Goal: Information Seeking & Learning: Find specific fact

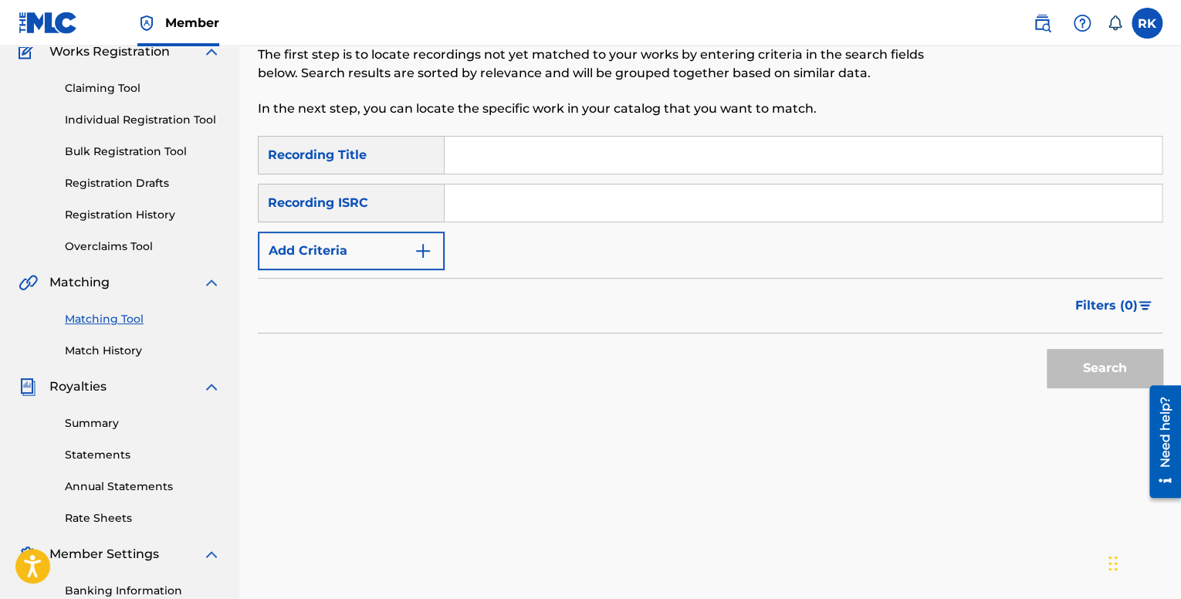
scroll to position [232, 0]
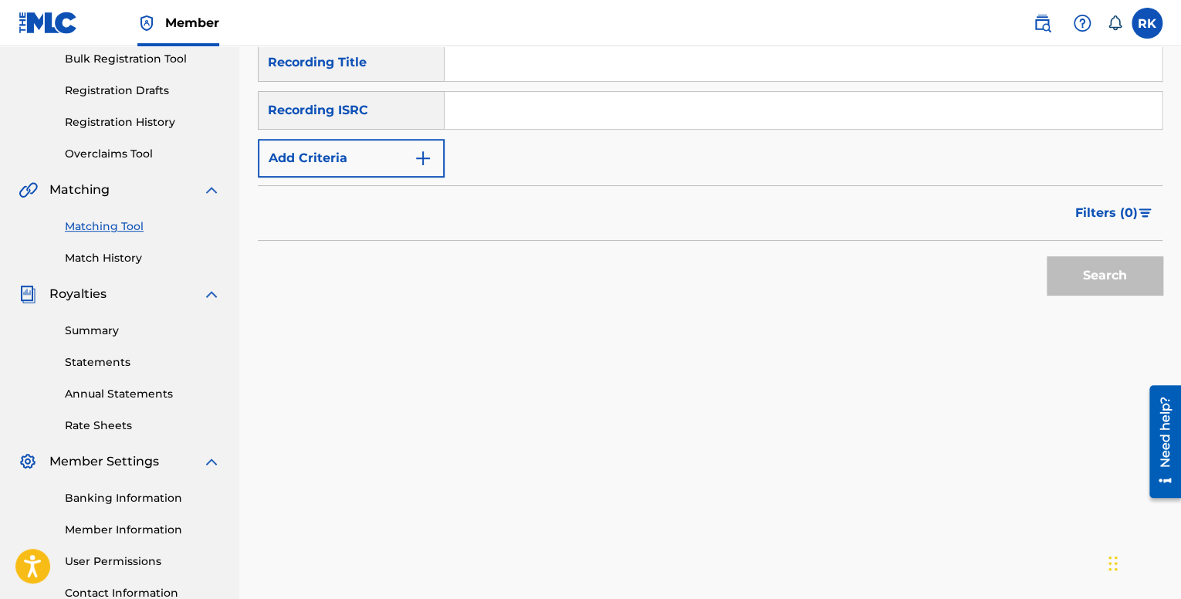
click at [141, 258] on link "Match History" at bounding box center [143, 258] width 156 height 16
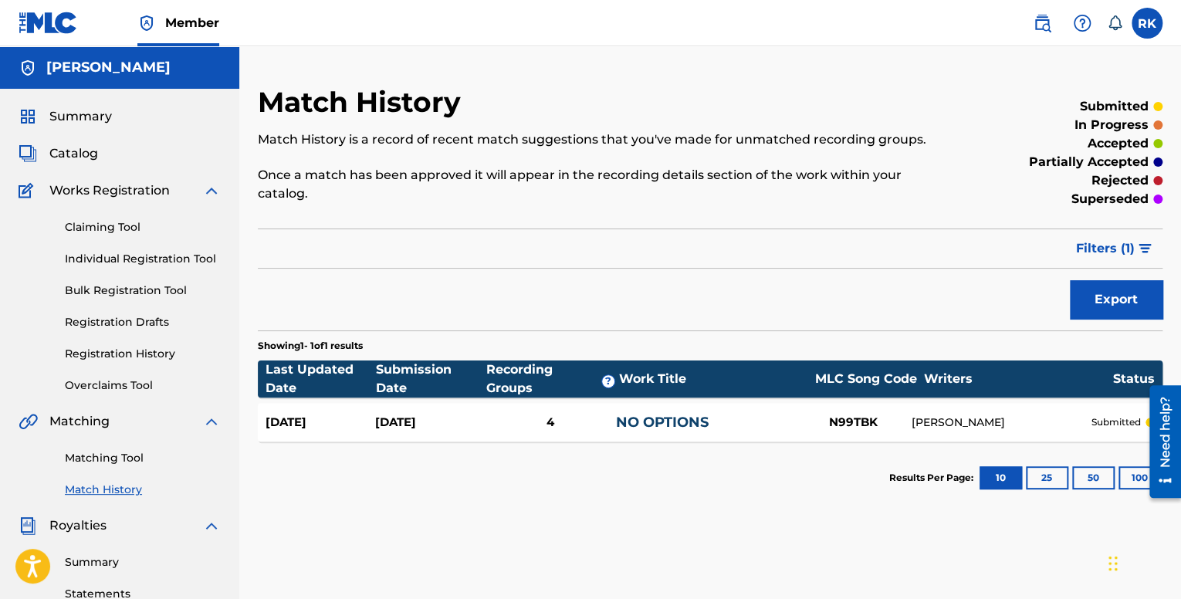
click at [98, 156] on div "Catalog" at bounding box center [120, 153] width 202 height 19
click at [90, 156] on span "Catalog" at bounding box center [73, 153] width 49 height 19
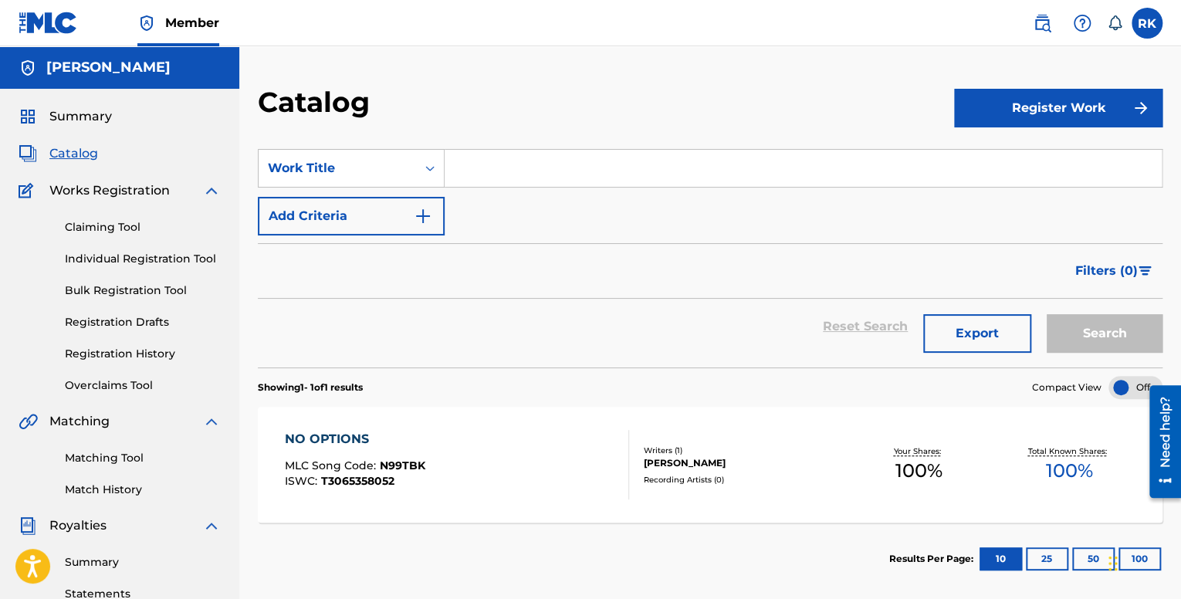
click at [103, 118] on span "Summary" at bounding box center [80, 116] width 63 height 19
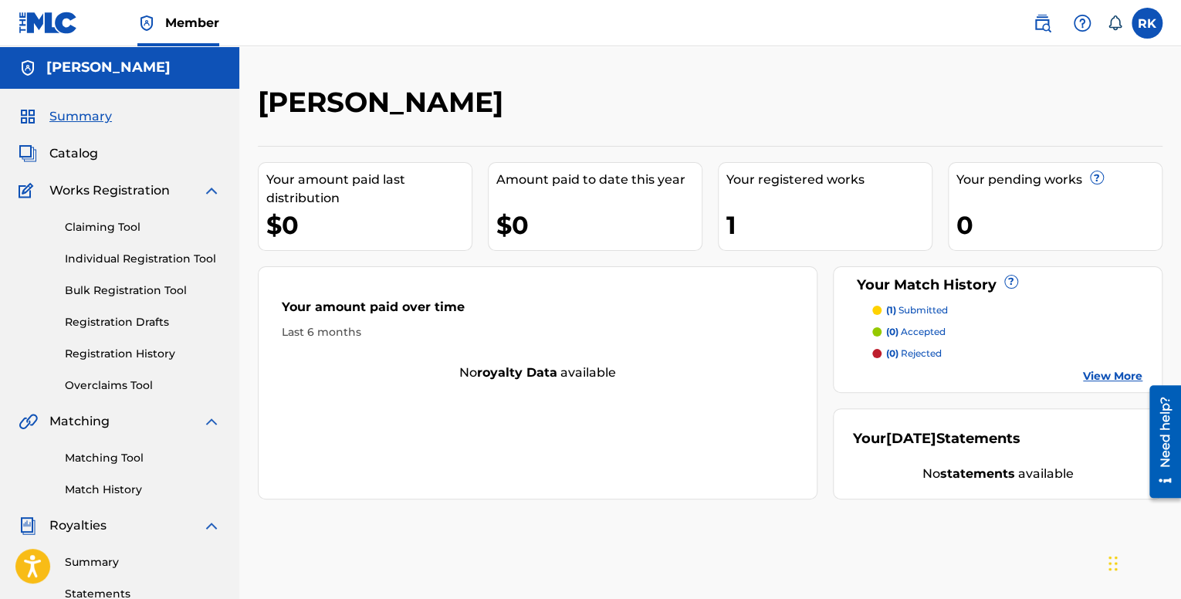
click at [1095, 372] on link "View More" at bounding box center [1112, 376] width 59 height 16
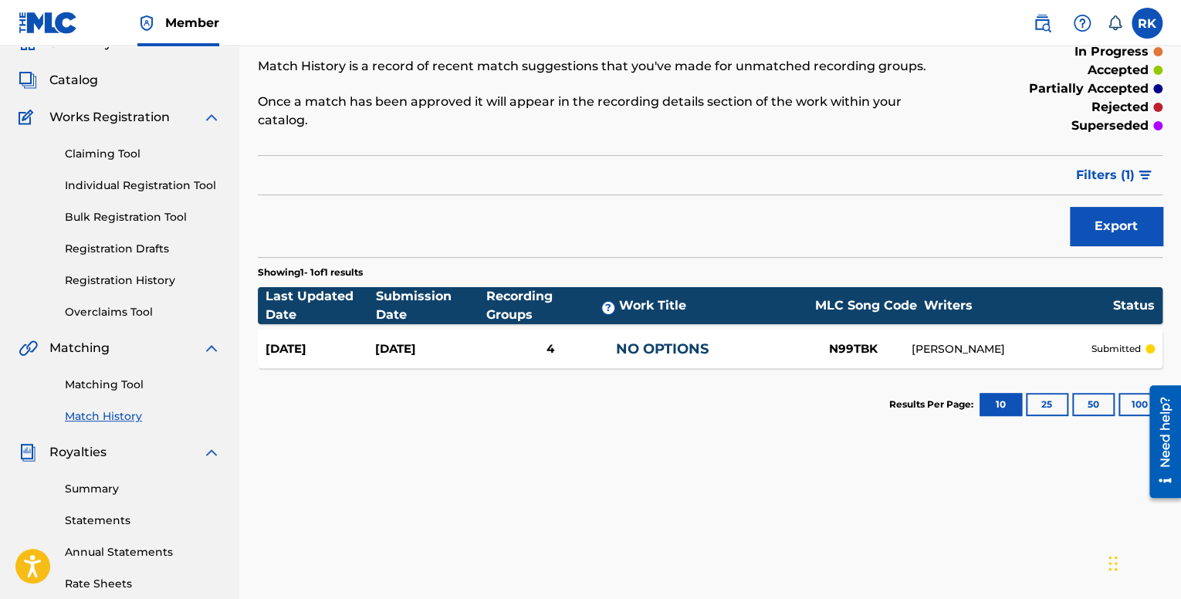
scroll to position [77, 0]
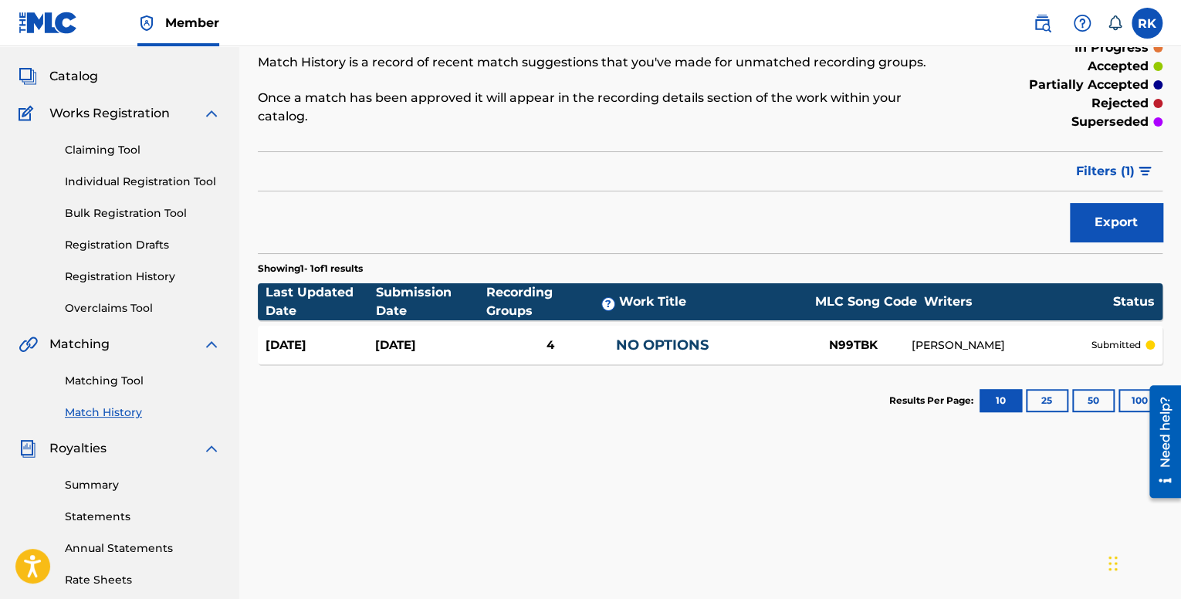
click at [685, 337] on link "NO OPTIONS" at bounding box center [662, 345] width 93 height 17
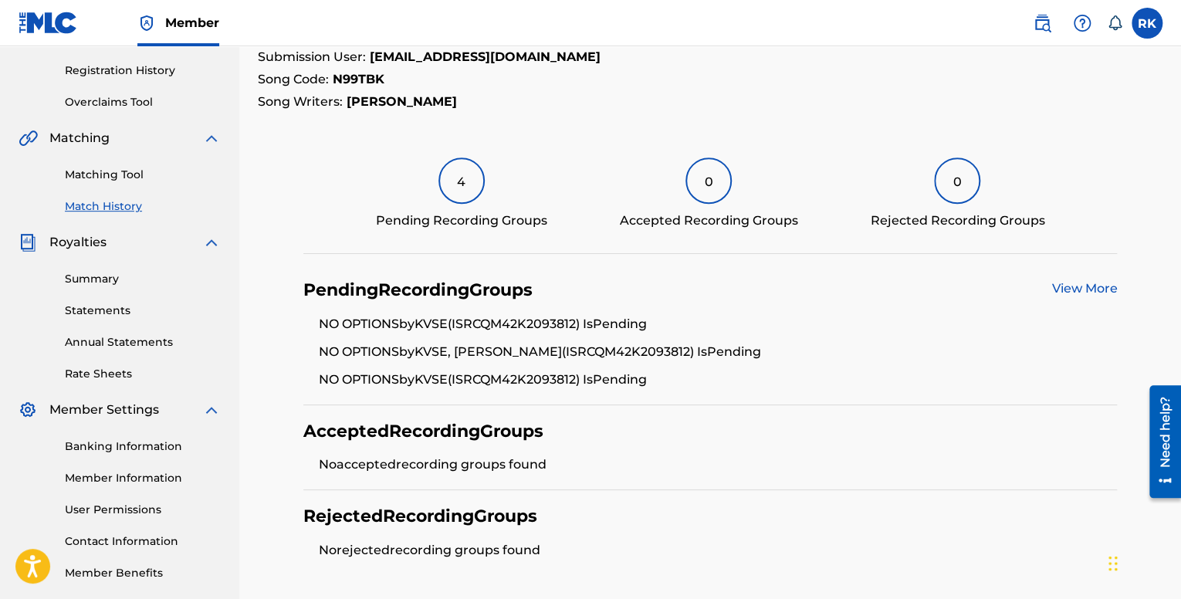
scroll to position [255, 0]
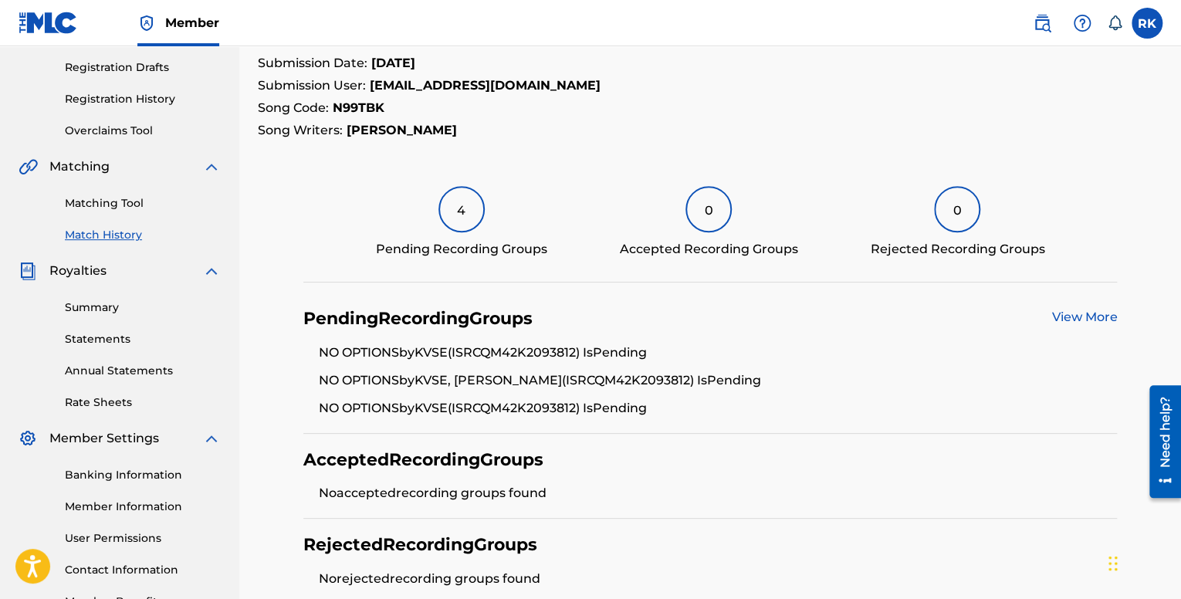
click at [1082, 313] on link "View More" at bounding box center [1084, 317] width 66 height 15
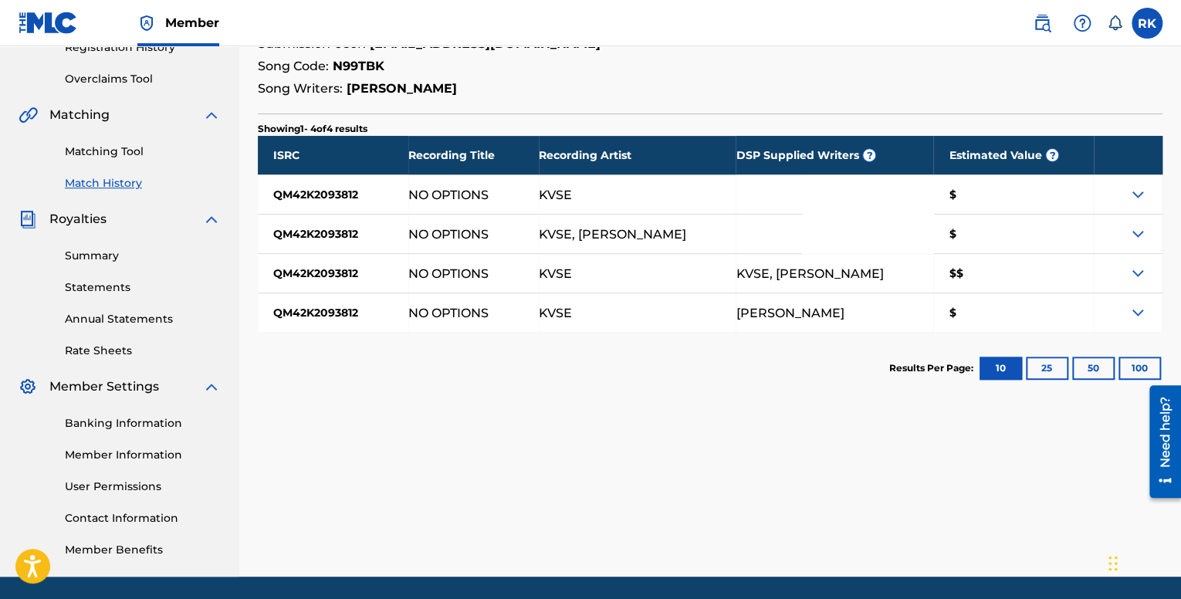
scroll to position [309, 0]
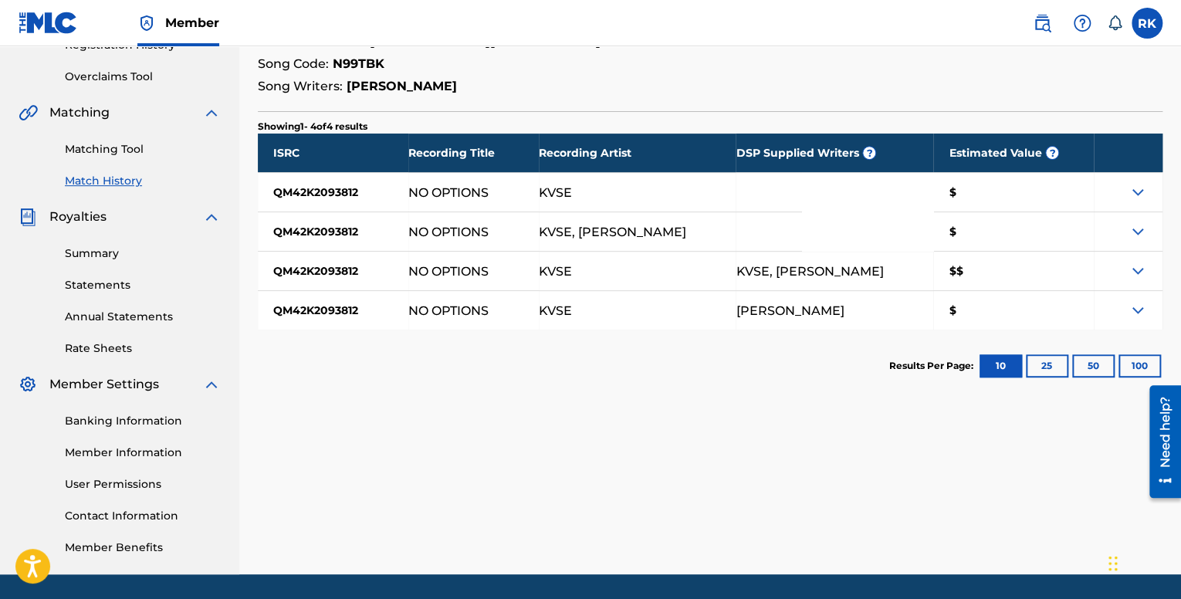
click at [100, 151] on link "Matching Tool" at bounding box center [143, 149] width 156 height 16
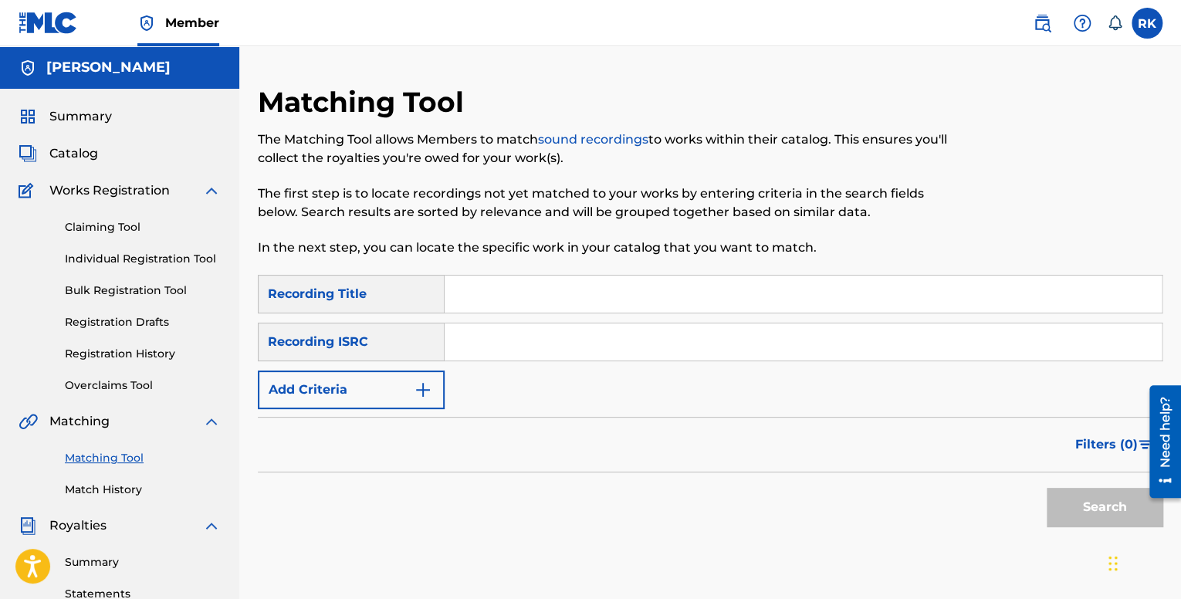
click at [538, 336] on input "Search Form" at bounding box center [803, 341] width 717 height 37
click at [523, 340] on input "Search Form" at bounding box center [803, 341] width 717 height 37
paste input "QZMHN2252555"
type input "QZMHN2252555"
click at [516, 303] on input "Search Form" at bounding box center [803, 294] width 717 height 37
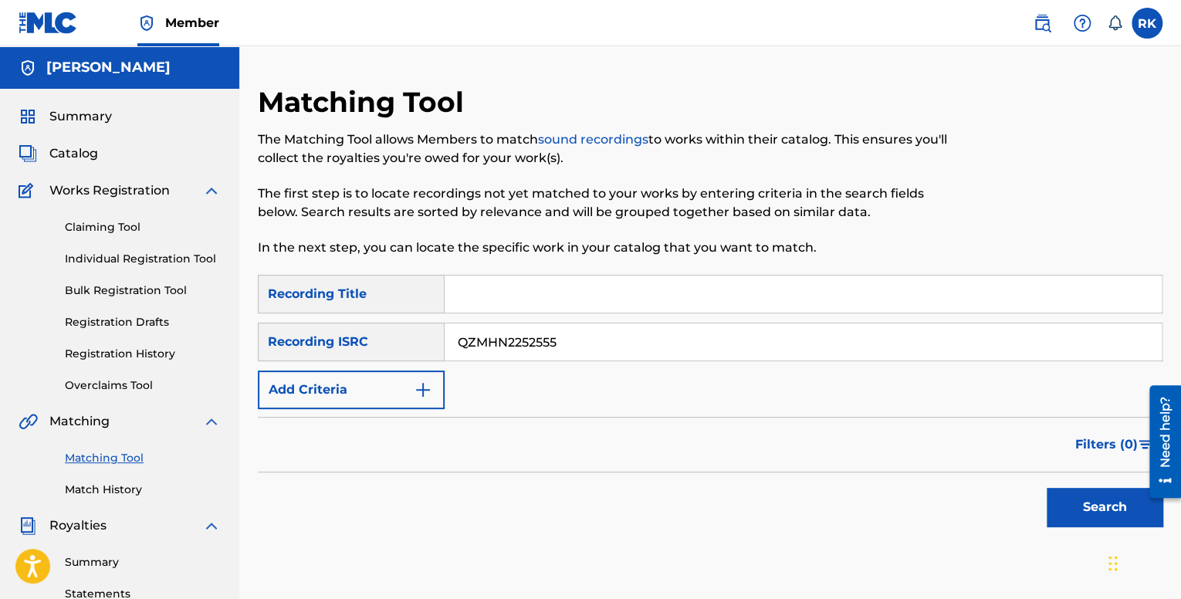
click at [503, 286] on input "Search Form" at bounding box center [803, 294] width 717 height 37
paste input "So TOXIC//Okay Okay"
type input "So TOXIC//Okay Okay"
click at [1097, 496] on button "Search" at bounding box center [1105, 507] width 116 height 39
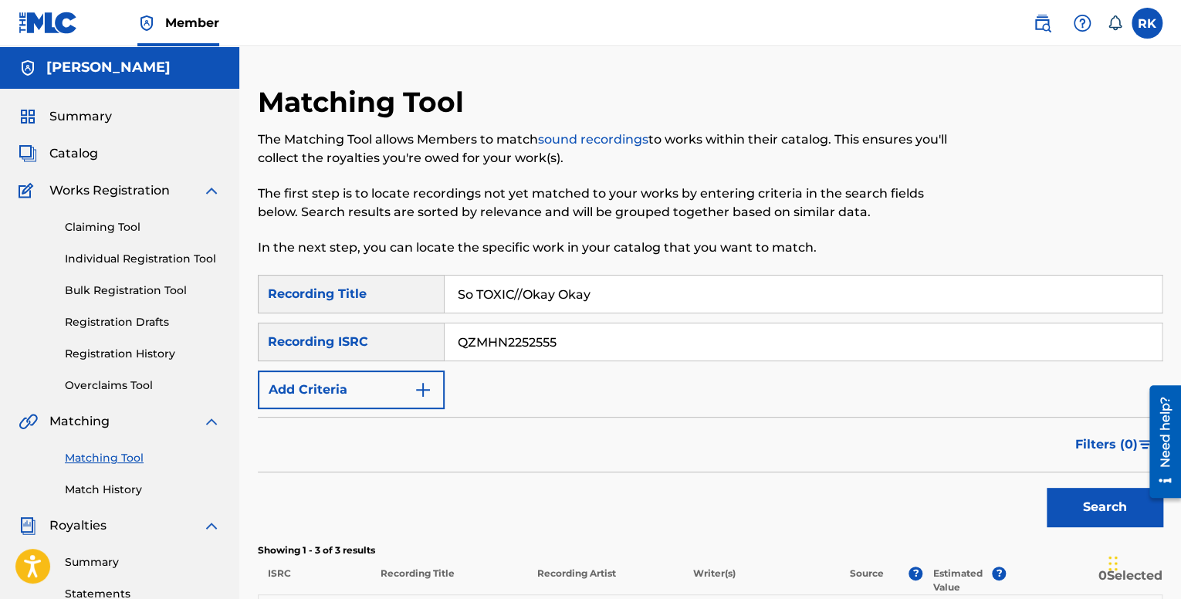
drag, startPoint x: 599, startPoint y: 341, endPoint x: 406, endPoint y: 323, distance: 193.9
click at [408, 324] on div "SearchWithCriteriad3ba77dc-f15e-4c91-a330-ca0f6ddf23c3 Recording ISRC QZMHN2252…" at bounding box center [710, 342] width 905 height 39
paste input "S652158162"
type input "QZS652158162"
drag, startPoint x: 616, startPoint y: 288, endPoint x: 364, endPoint y: 257, distance: 254.3
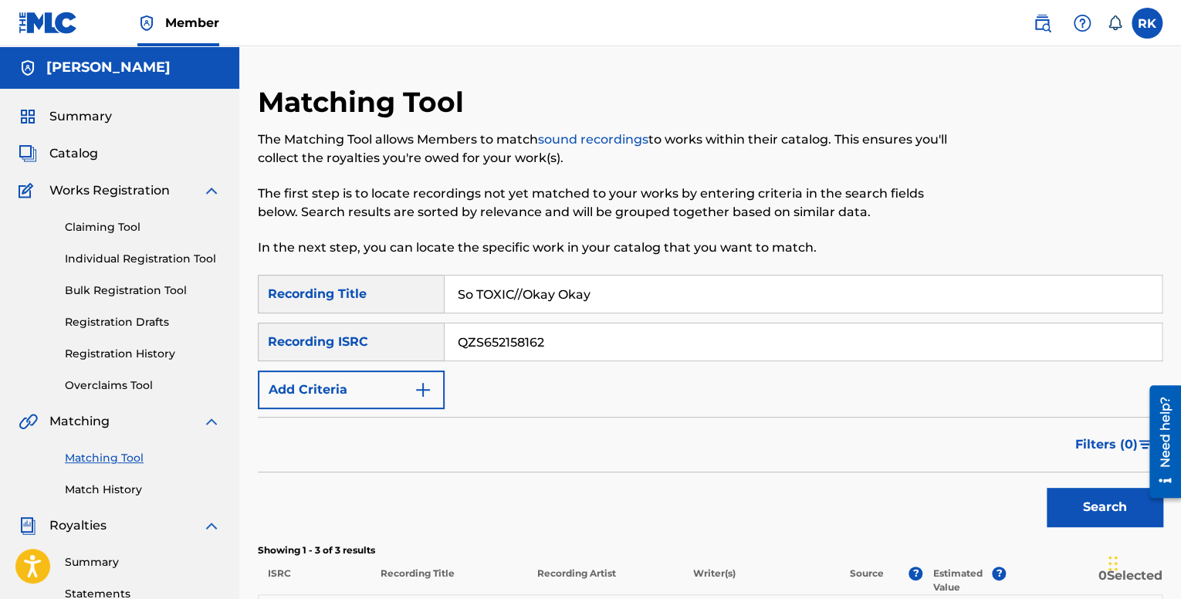
click at [371, 263] on div "Matching Tool The Matching Tool allows Members to match sound recordings to wor…" at bounding box center [710, 484] width 905 height 798
paste input "Toxic Memories"
type input "Toxic Memories"
click at [1085, 489] on button "Search" at bounding box center [1105, 507] width 116 height 39
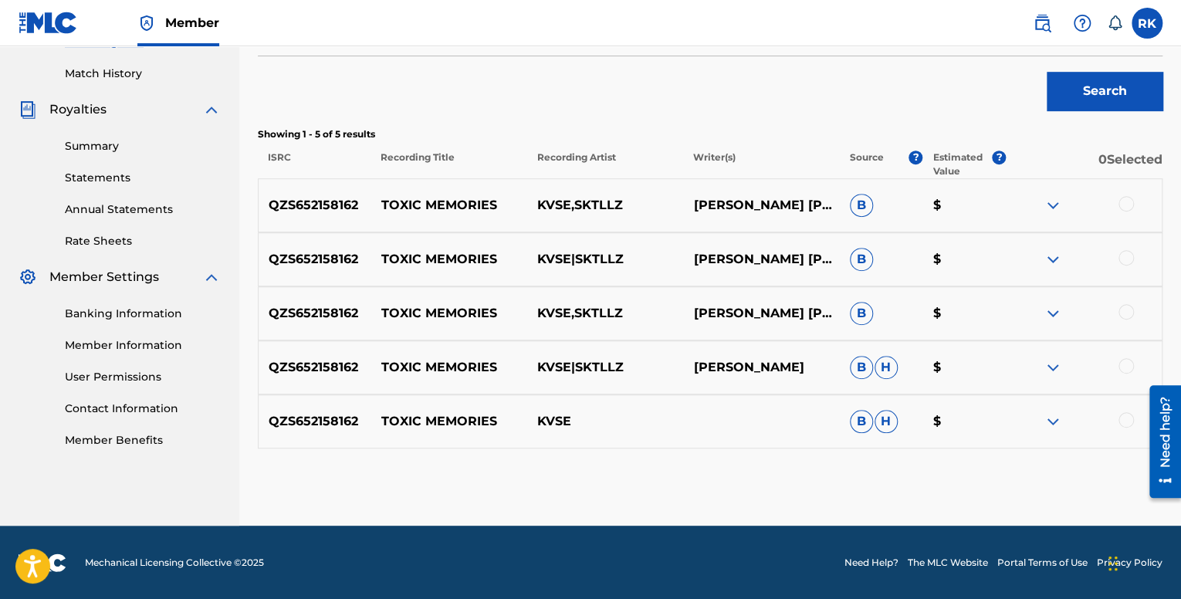
scroll to position [417, 0]
click at [1053, 204] on img at bounding box center [1053, 204] width 19 height 19
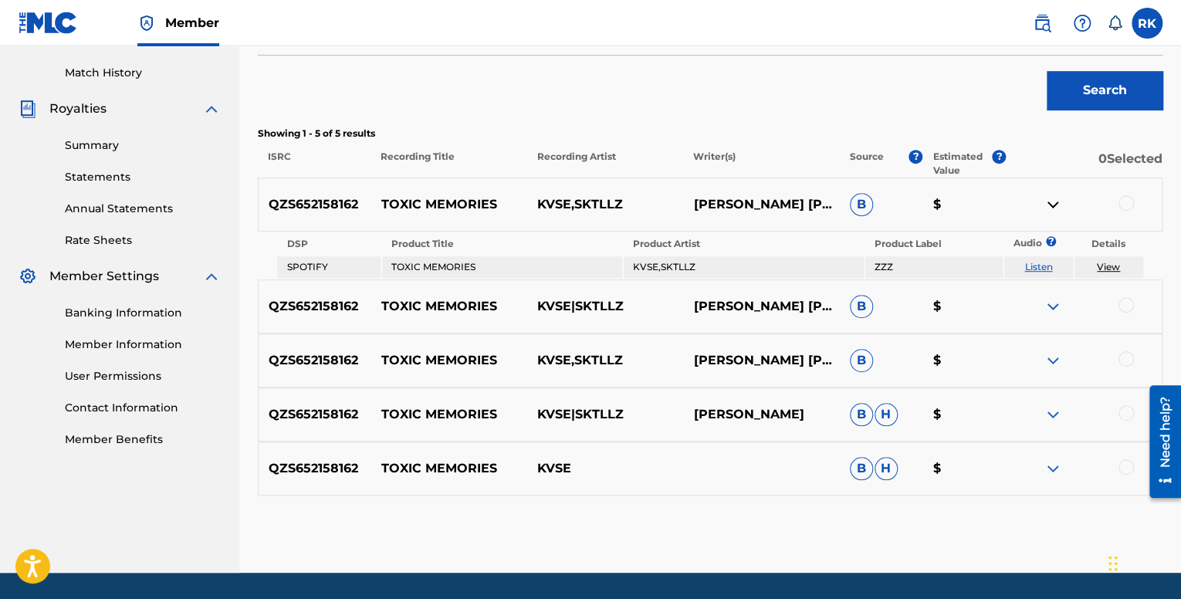
click at [1053, 204] on img at bounding box center [1053, 204] width 19 height 19
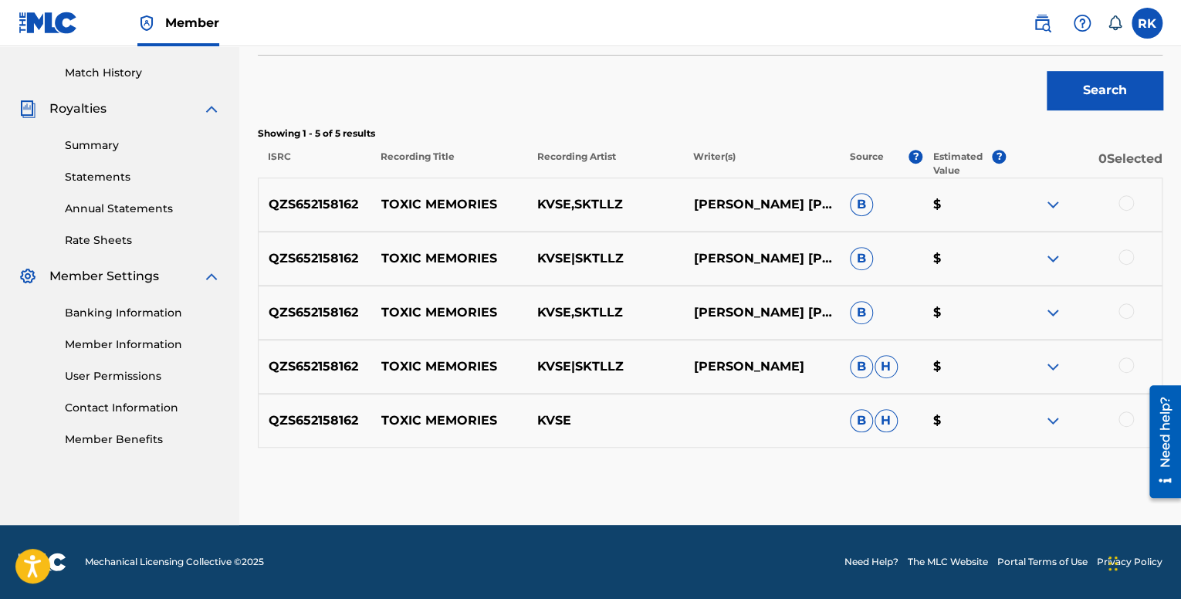
click at [1054, 254] on img at bounding box center [1053, 258] width 19 height 19
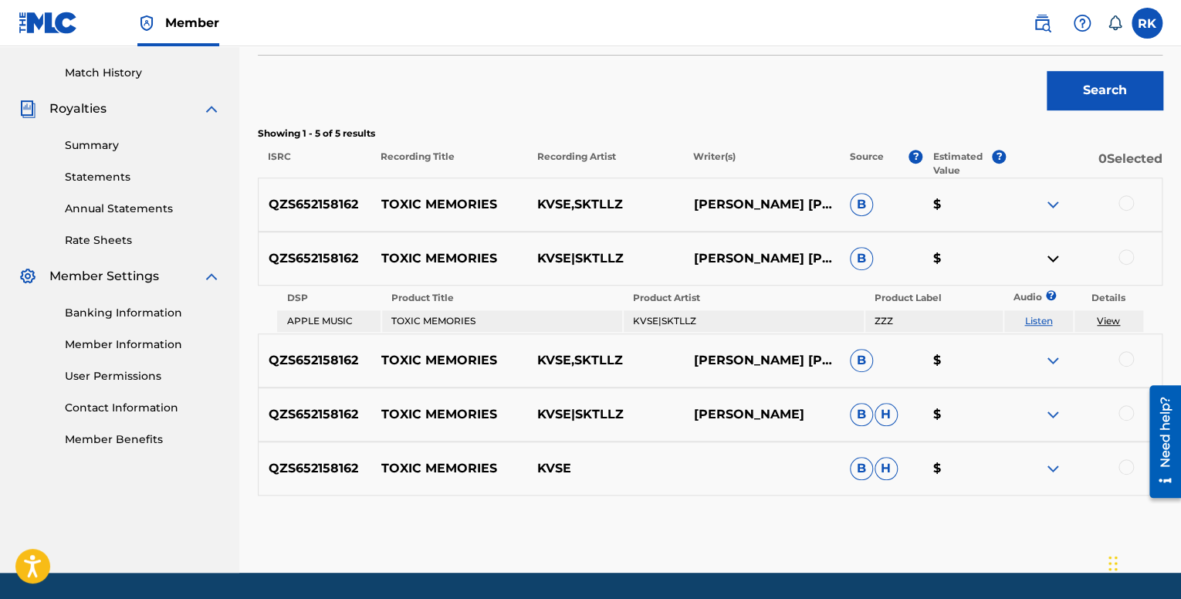
click at [1054, 254] on img at bounding box center [1053, 258] width 19 height 19
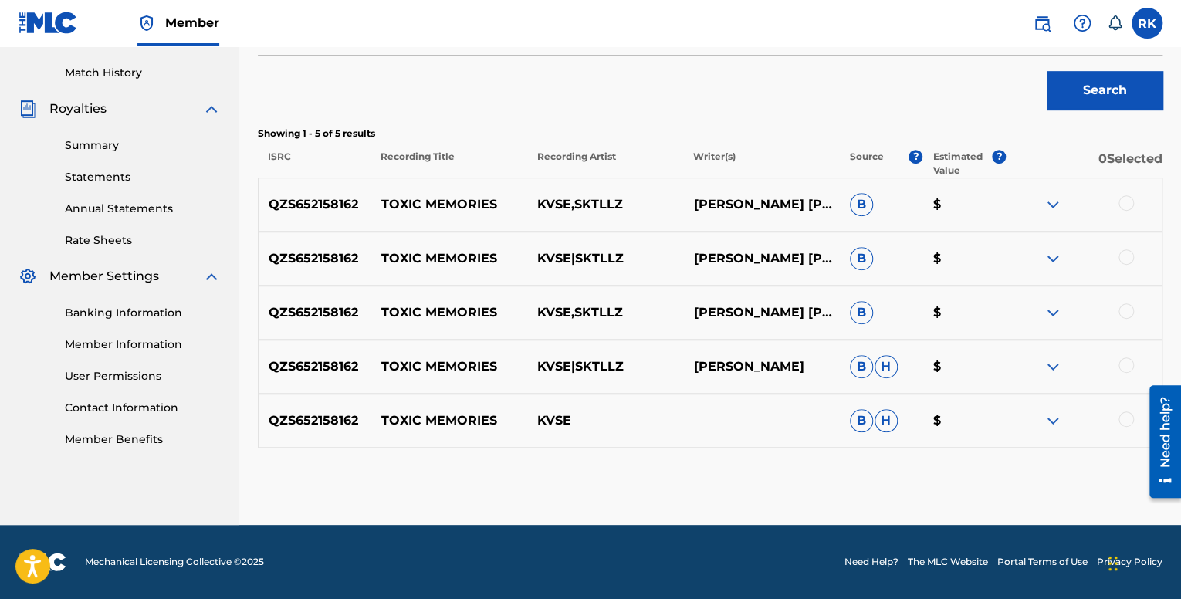
click at [1056, 308] on img at bounding box center [1053, 312] width 19 height 19
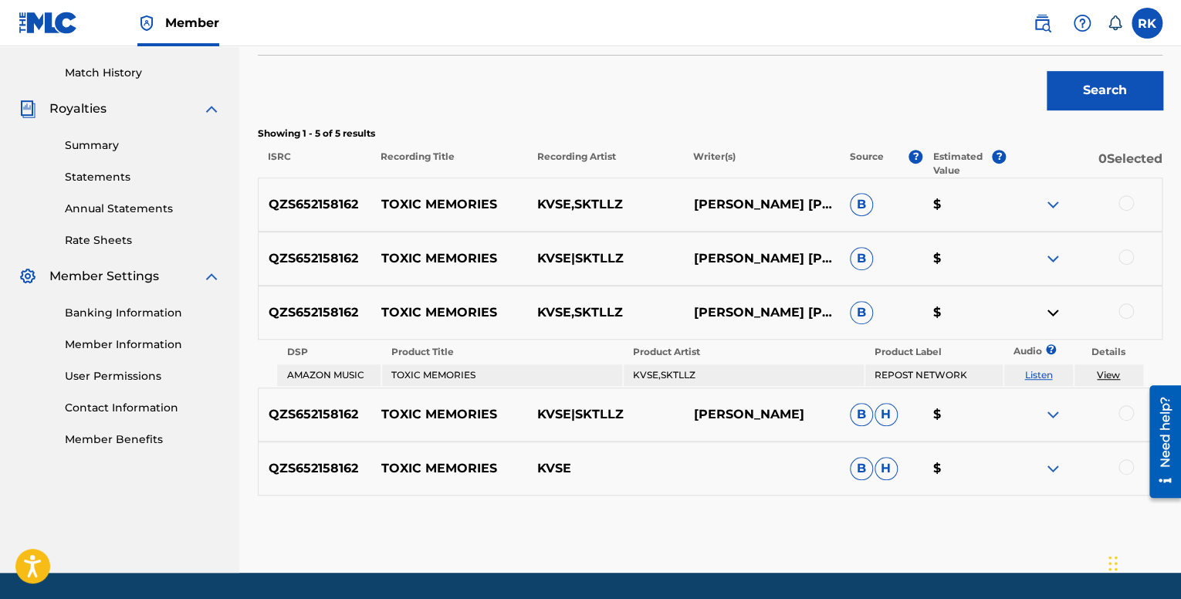
click at [1056, 308] on img at bounding box center [1053, 312] width 19 height 19
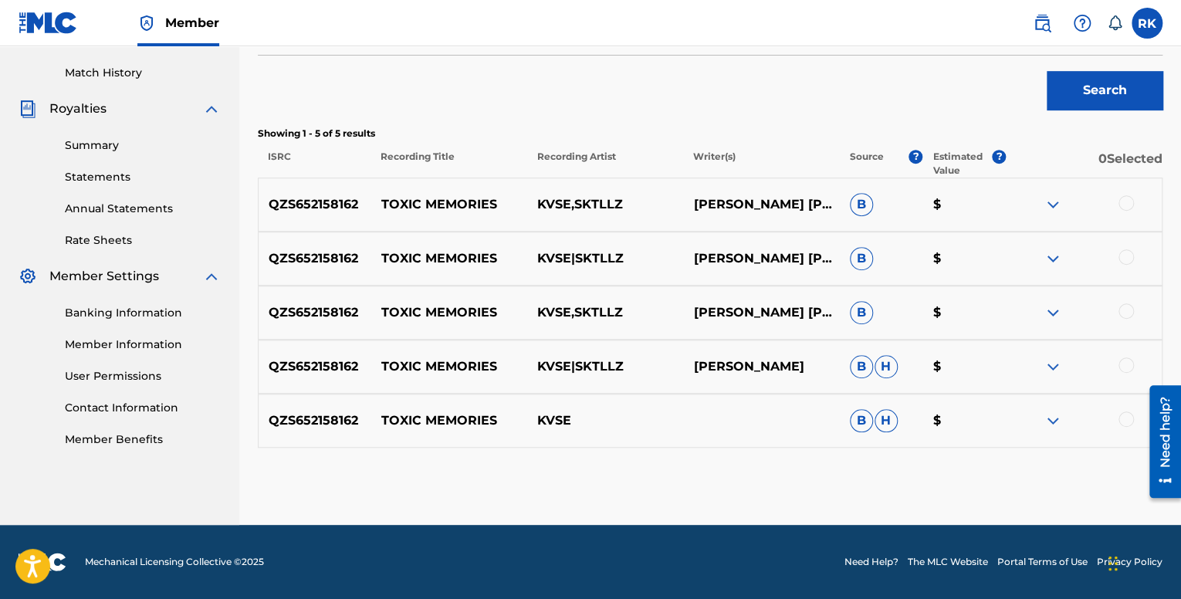
click at [1048, 257] on img at bounding box center [1053, 258] width 19 height 19
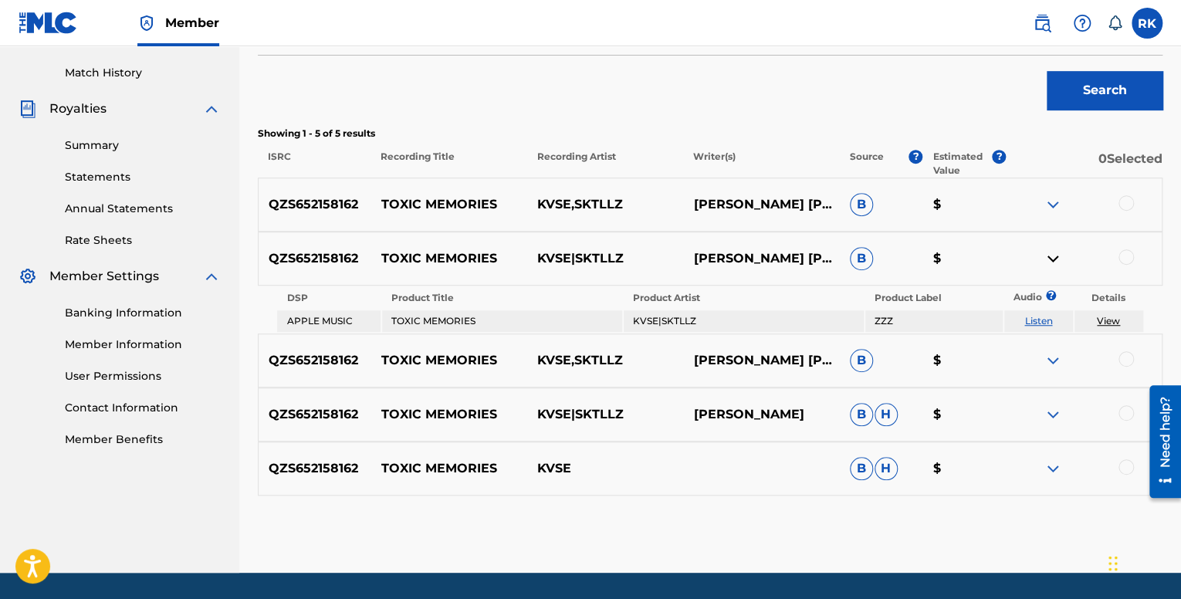
click at [1050, 257] on img at bounding box center [1053, 258] width 19 height 19
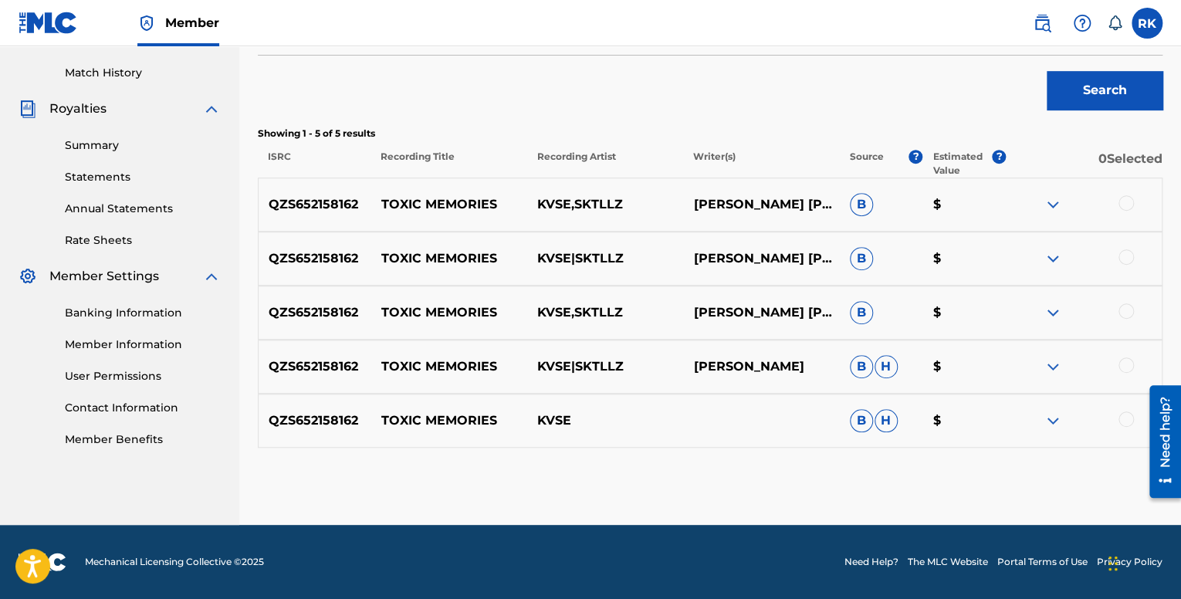
click at [1053, 201] on img at bounding box center [1053, 204] width 19 height 19
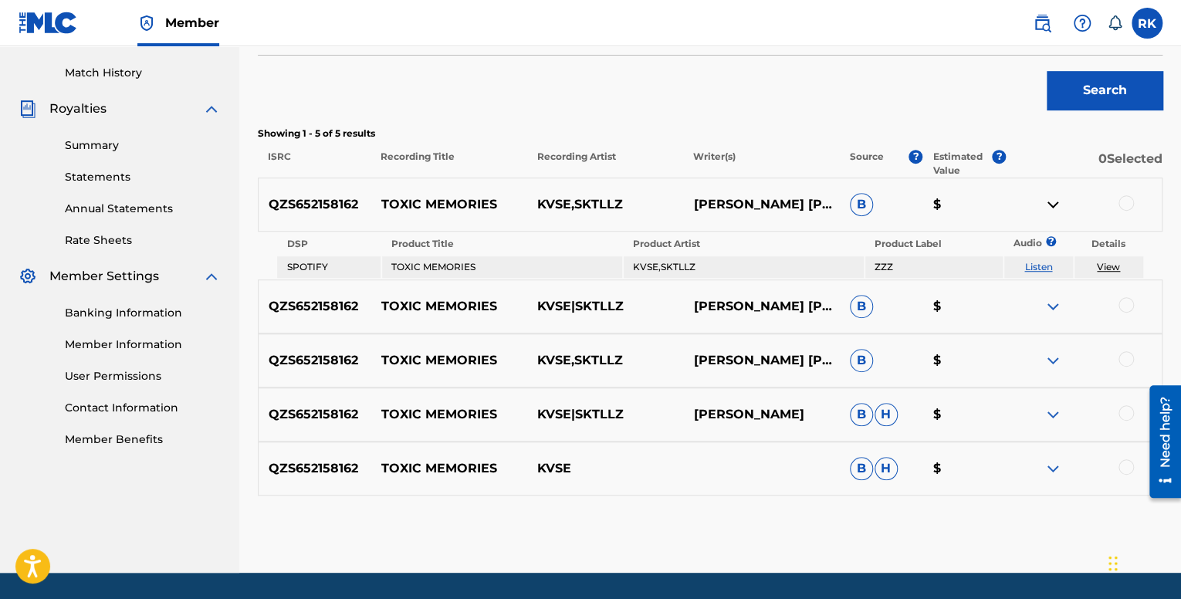
click at [1053, 201] on img at bounding box center [1053, 204] width 19 height 19
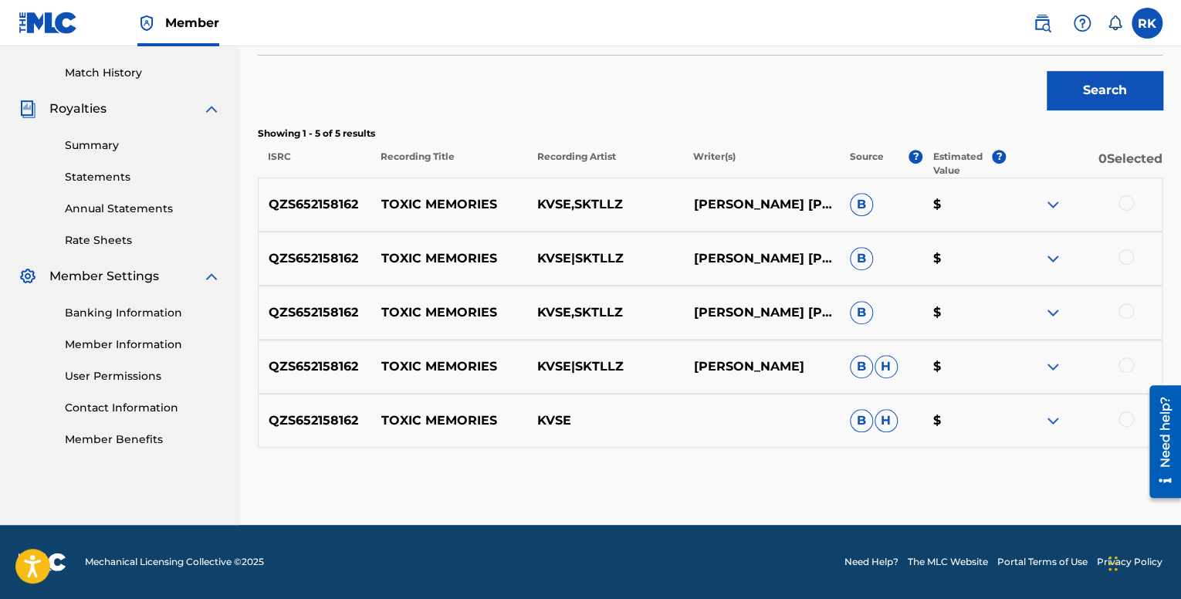
click at [1051, 303] on img at bounding box center [1053, 312] width 19 height 19
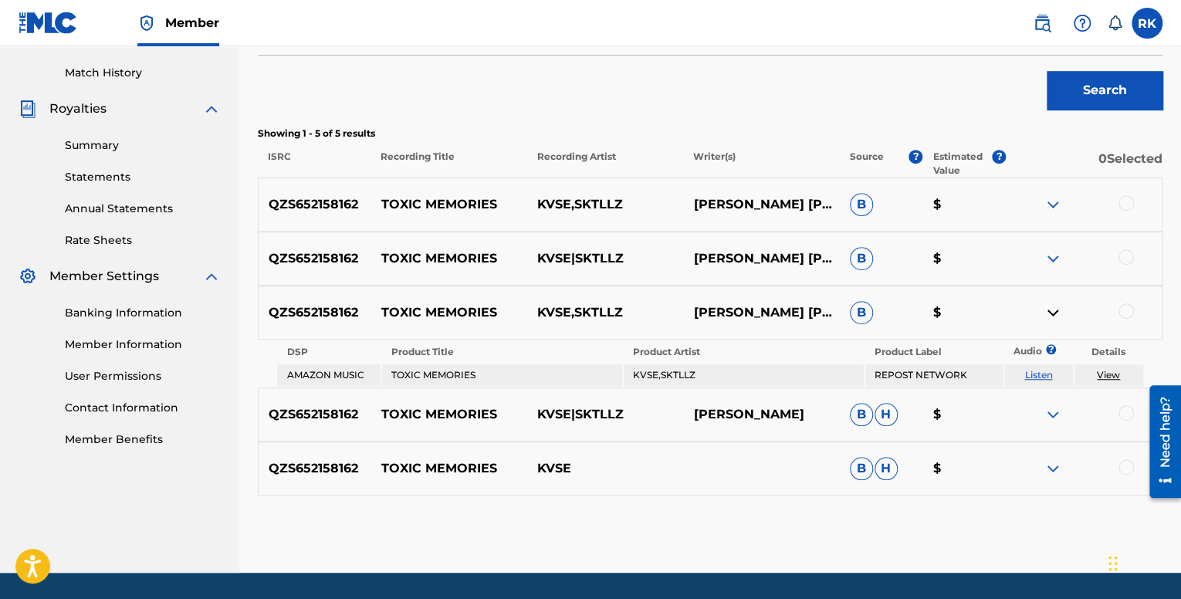
click at [1051, 303] on img at bounding box center [1053, 312] width 19 height 19
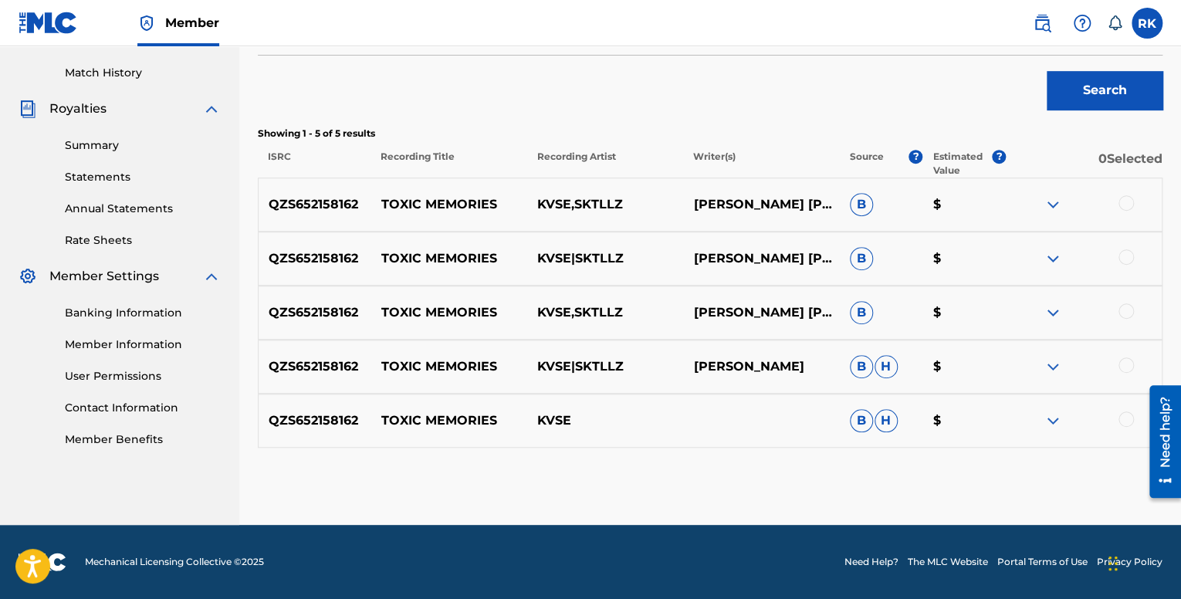
click at [1055, 360] on img at bounding box center [1053, 366] width 19 height 19
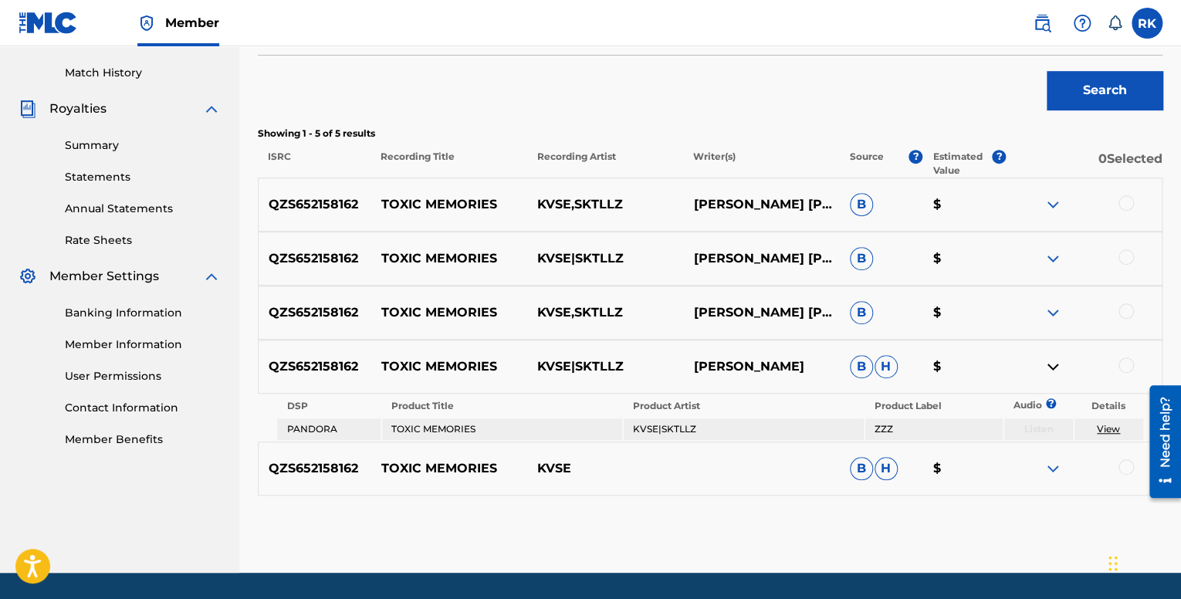
click at [1055, 360] on img at bounding box center [1053, 366] width 19 height 19
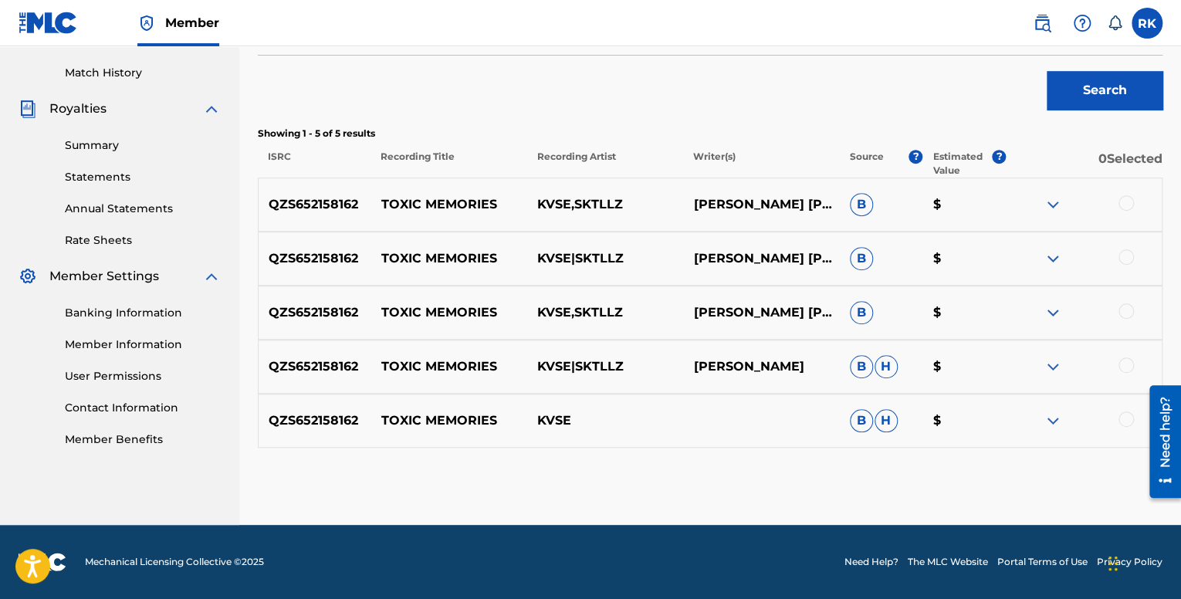
click at [1054, 419] on img at bounding box center [1053, 420] width 19 height 19
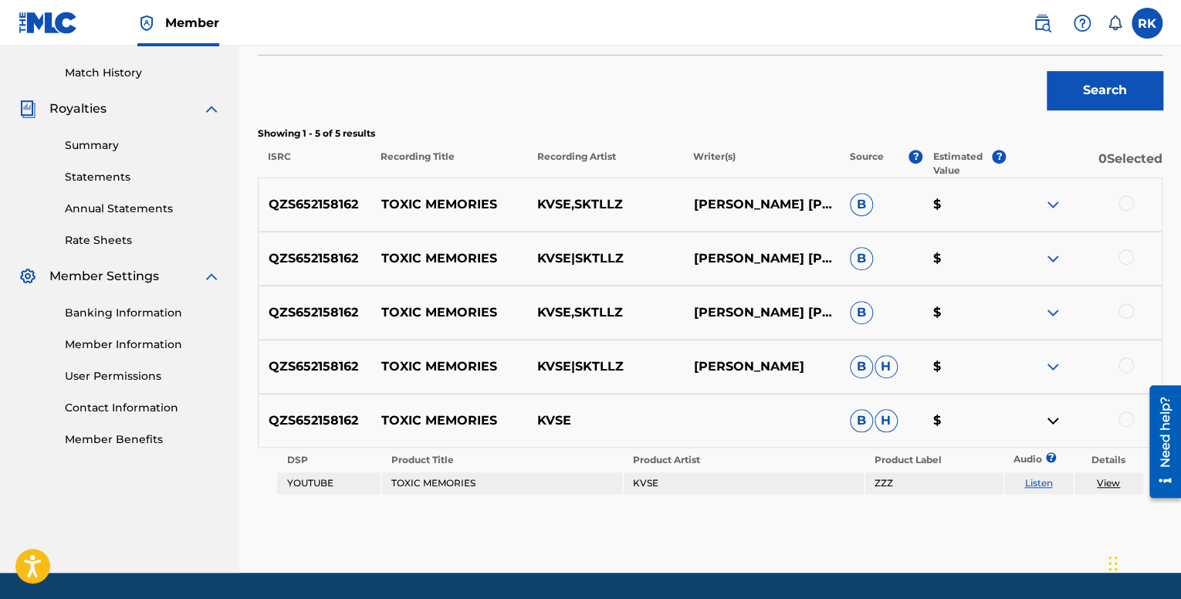
click at [1054, 419] on img at bounding box center [1053, 420] width 19 height 19
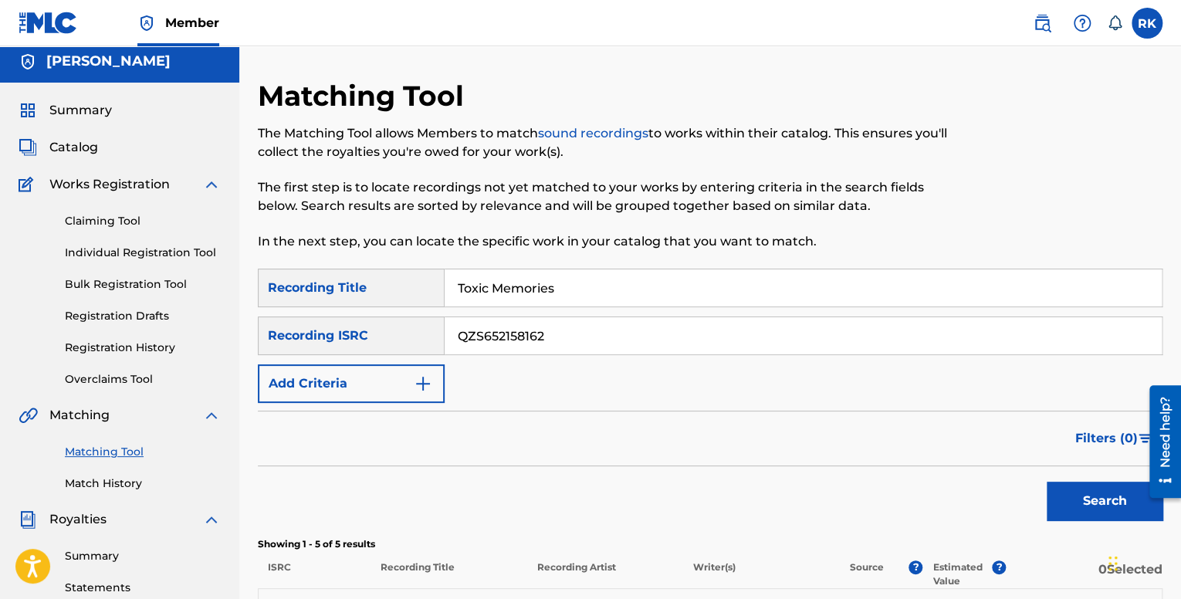
scroll to position [0, 0]
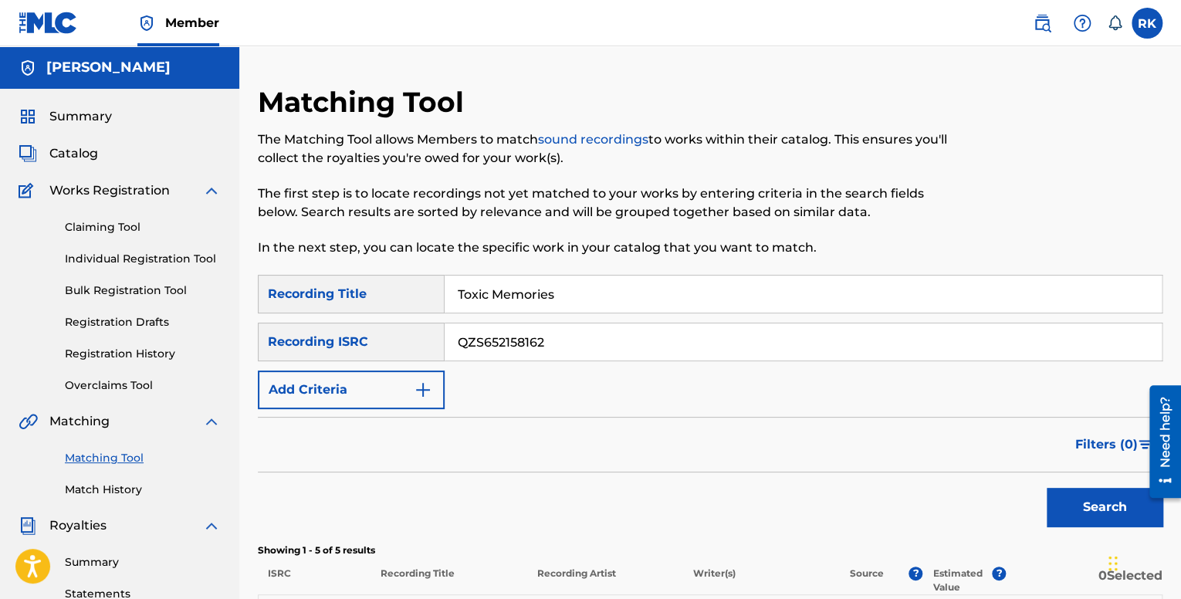
drag, startPoint x: 574, startPoint y: 332, endPoint x: 421, endPoint y: 323, distance: 153.1
click at [421, 323] on div "SearchWithCriteriad3ba77dc-f15e-4c91-a330-ca0f6ddf23c3 Recording ISRC QZS652158…" at bounding box center [710, 342] width 905 height 39
paste input "KDK2269307"
type input "QZKDK2269307"
drag, startPoint x: 591, startPoint y: 301, endPoint x: 431, endPoint y: 290, distance: 160.9
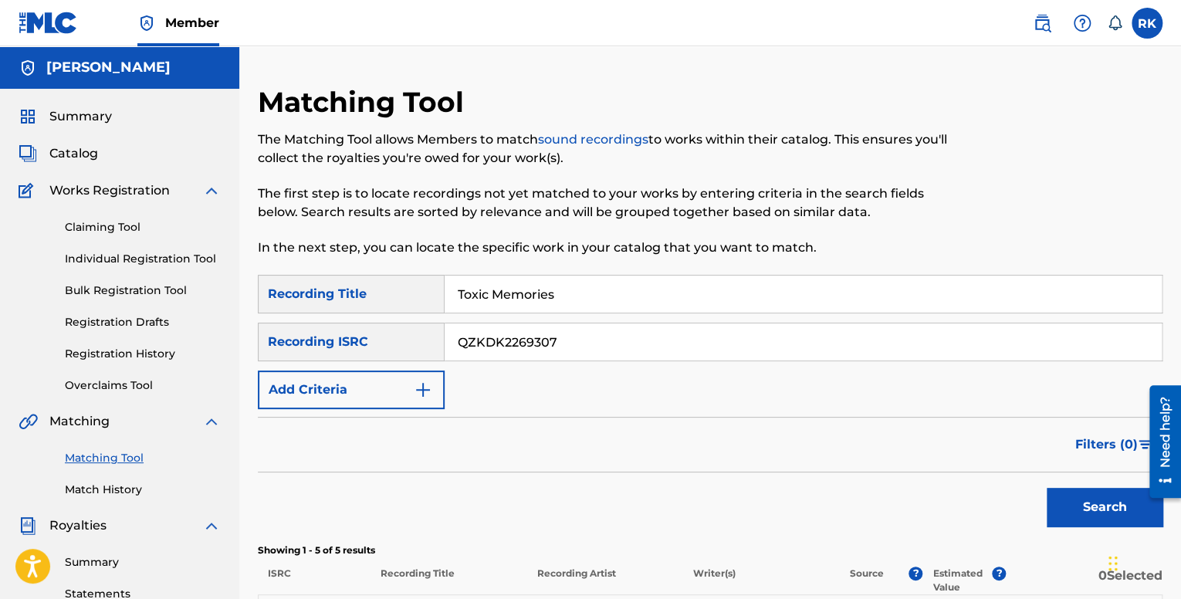
click at [438, 290] on div "SearchWithCriteria56867a9a-5243-44df-a63e-7961eba179ee Recording Title Toxic Me…" at bounding box center [710, 294] width 905 height 39
type input "YOU"
click at [1089, 506] on button "Search" at bounding box center [1105, 507] width 116 height 39
drag, startPoint x: 568, startPoint y: 341, endPoint x: 372, endPoint y: 322, distance: 197.0
click at [372, 322] on div "SearchWithCriteria56867a9a-5243-44df-a63e-7961eba179ee Recording Title YOU Sear…" at bounding box center [710, 342] width 905 height 134
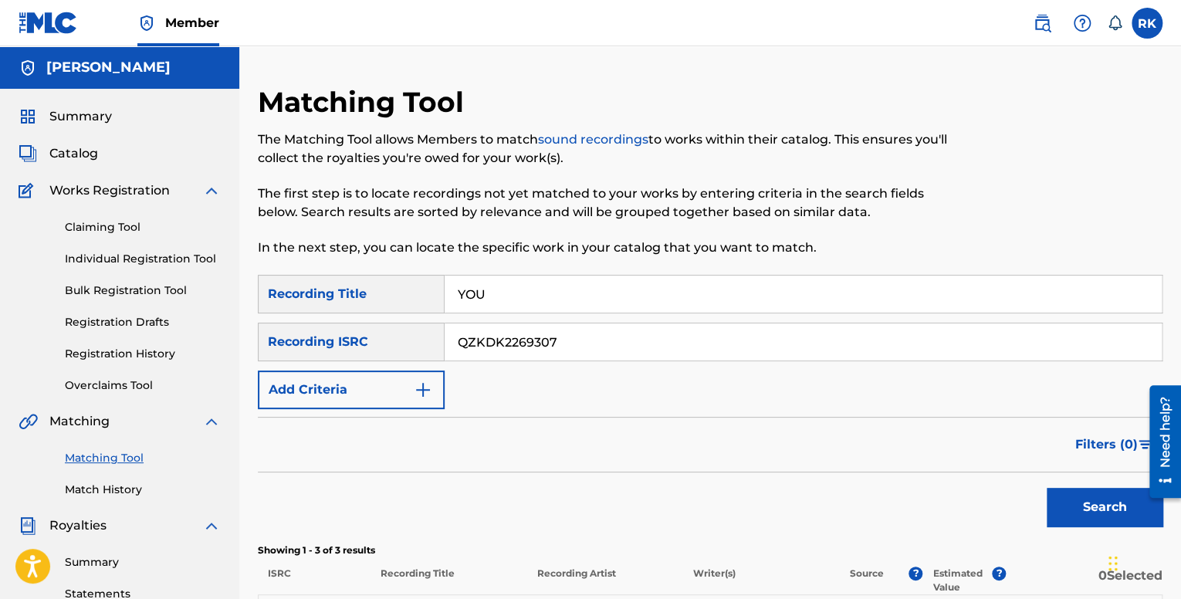
paste input "GBSMU3443939"
type input "GBSMU3443939"
drag, startPoint x: 502, startPoint y: 284, endPoint x: 438, endPoint y: 279, distance: 63.5
click at [446, 277] on input "YOU" at bounding box center [803, 294] width 717 height 37
type input "Late Night Thoughts"
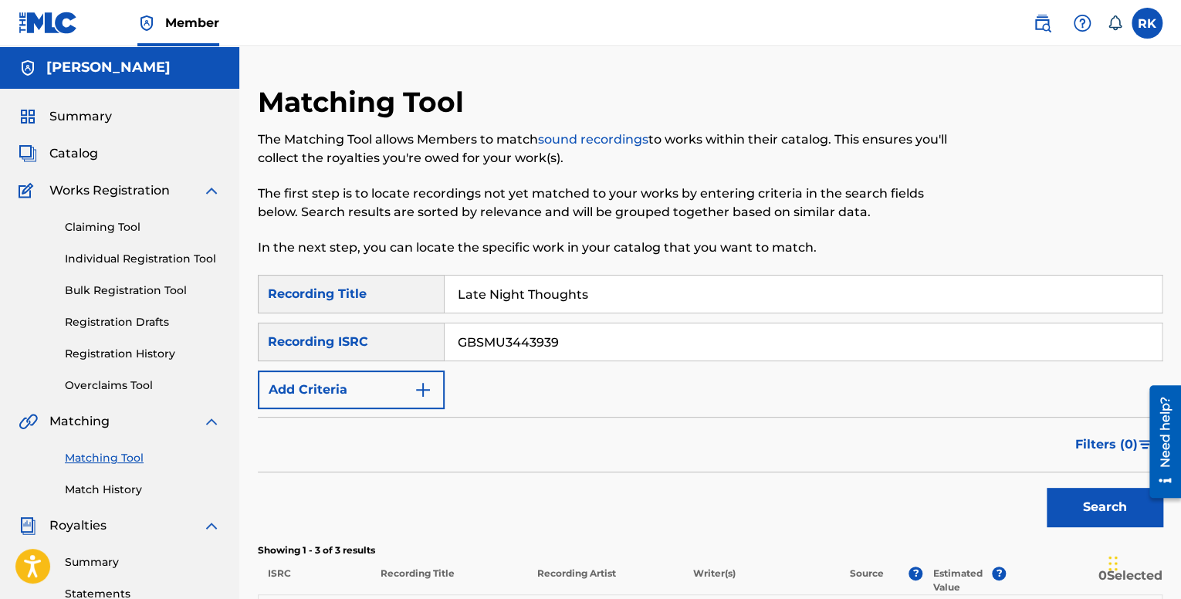
click at [1117, 518] on button "Search" at bounding box center [1105, 507] width 116 height 39
drag, startPoint x: 603, startPoint y: 344, endPoint x: 441, endPoint y: 338, distance: 162.2
click at [441, 338] on div "SearchWithCriteriad3ba77dc-f15e-4c91-a330-ca0f6ddf23c3 Recording ISRC GBSMU3443…" at bounding box center [710, 342] width 905 height 39
paste input "QZMHP2002571"
type input "QZMHP2002571"
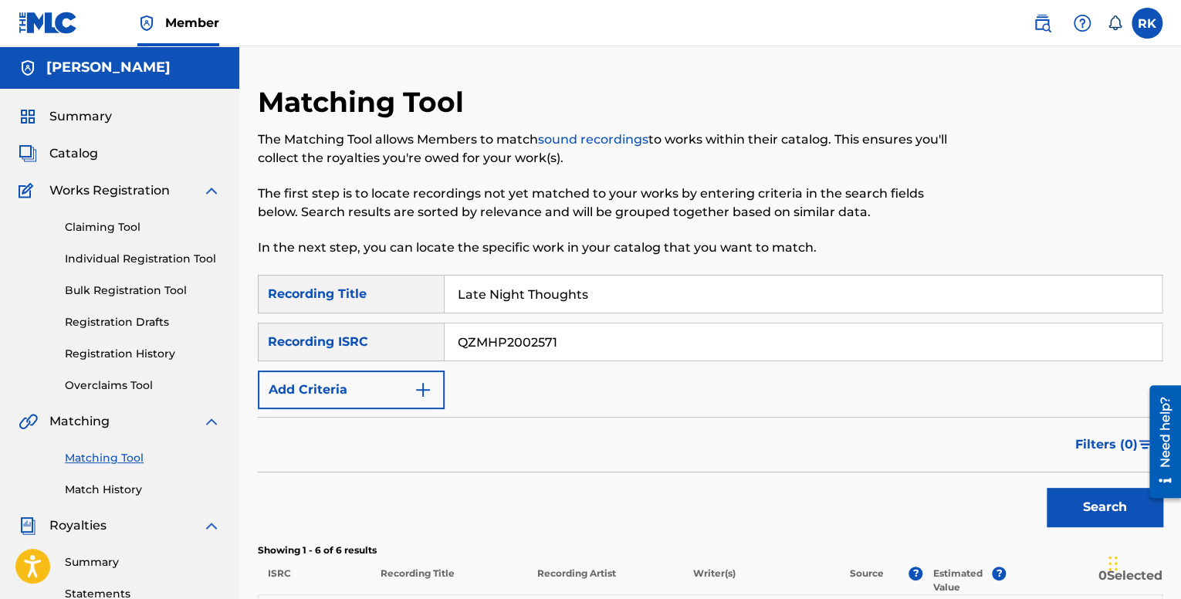
drag, startPoint x: 601, startPoint y: 298, endPoint x: 421, endPoint y: 289, distance: 180.8
click at [421, 289] on div "SearchWithCriteria56867a9a-5243-44df-a63e-7961eba179ee Recording Title Late Nig…" at bounding box center [710, 294] width 905 height 39
paste input "Vnxiety"
type input "Vnxiety"
click at [1087, 498] on button "Search" at bounding box center [1105, 507] width 116 height 39
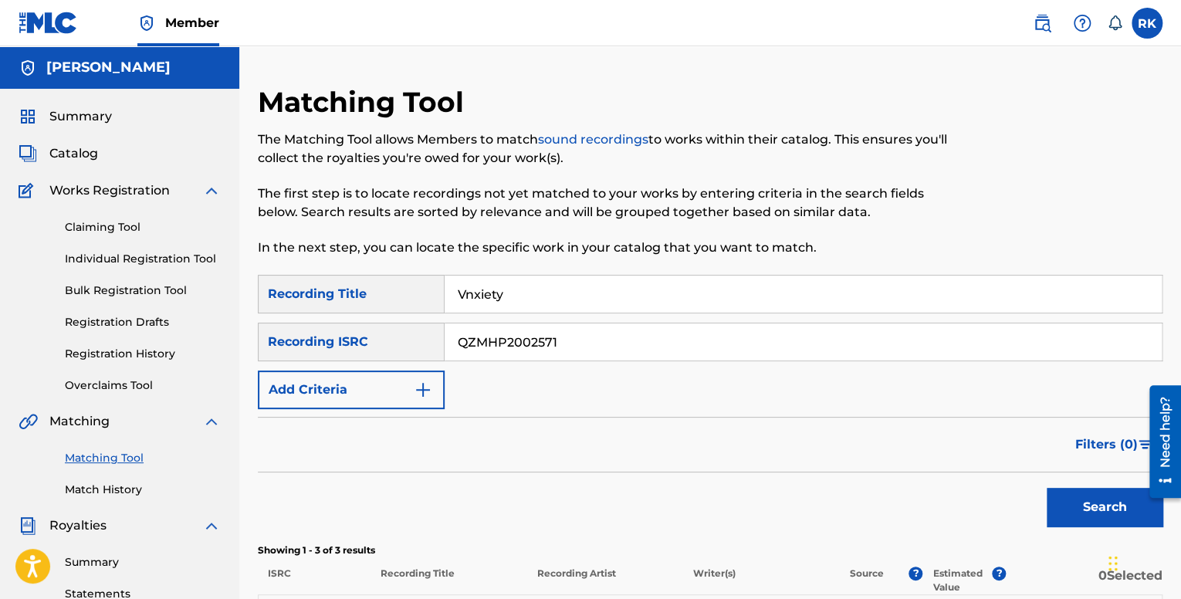
click at [66, 115] on span "Summary" at bounding box center [80, 116] width 63 height 19
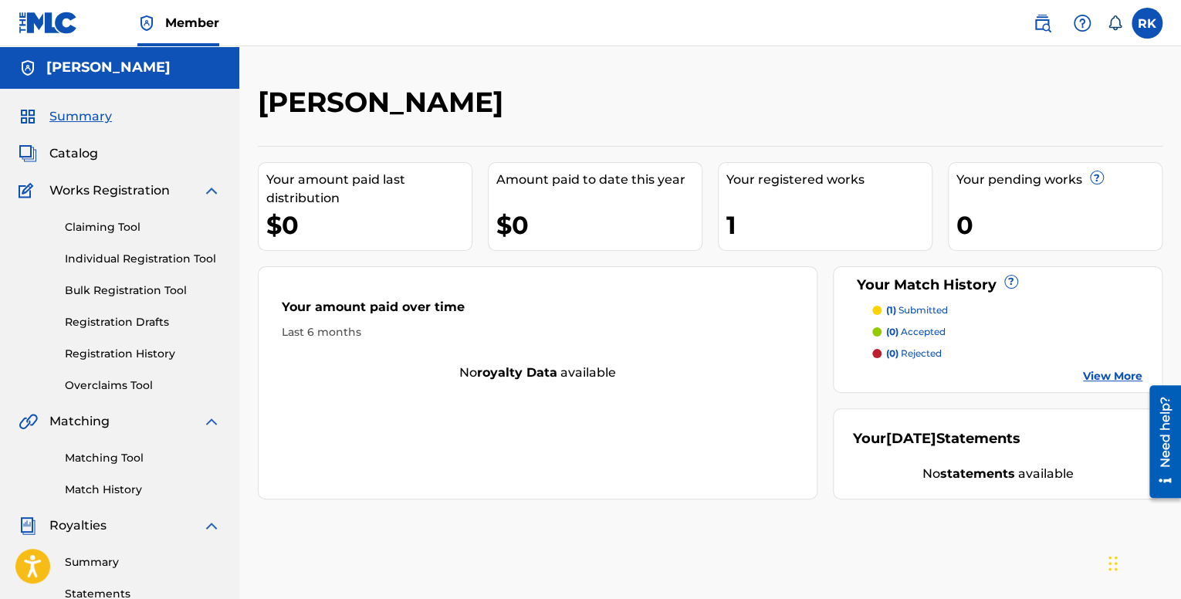
click at [116, 459] on link "Matching Tool" at bounding box center [143, 458] width 156 height 16
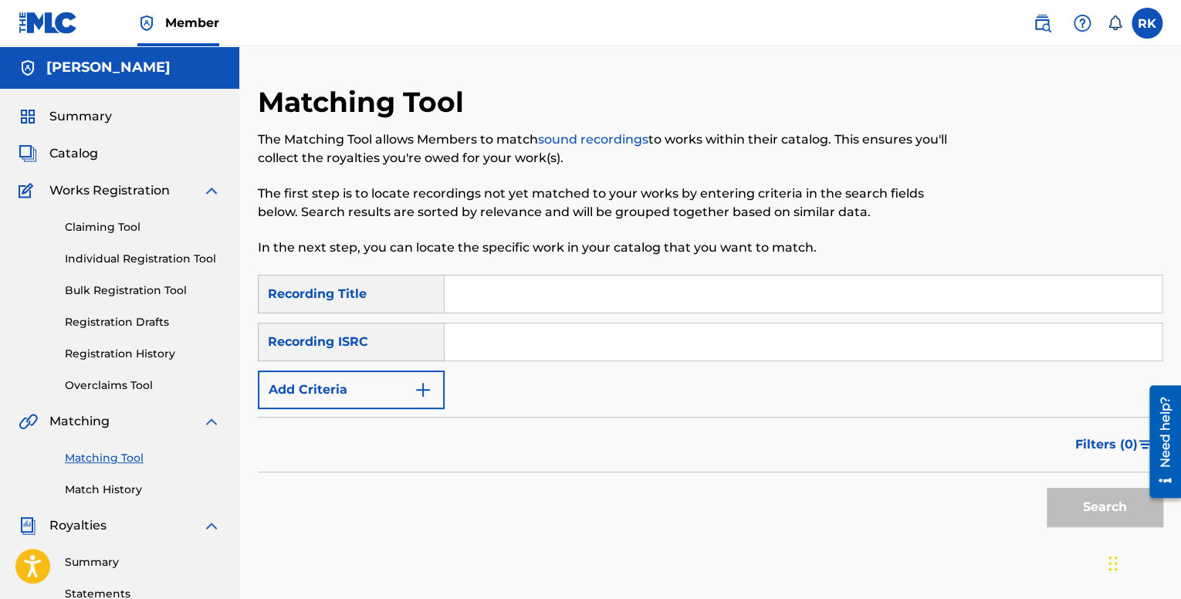
click at [534, 336] on input "Search Form" at bounding box center [803, 341] width 717 height 37
paste input "QZMHP2067847"
type input "QZMHP2067847"
click at [479, 300] on input "Search Form" at bounding box center [803, 294] width 717 height 37
drag, startPoint x: 514, startPoint y: 291, endPoint x: 502, endPoint y: 289, distance: 12.4
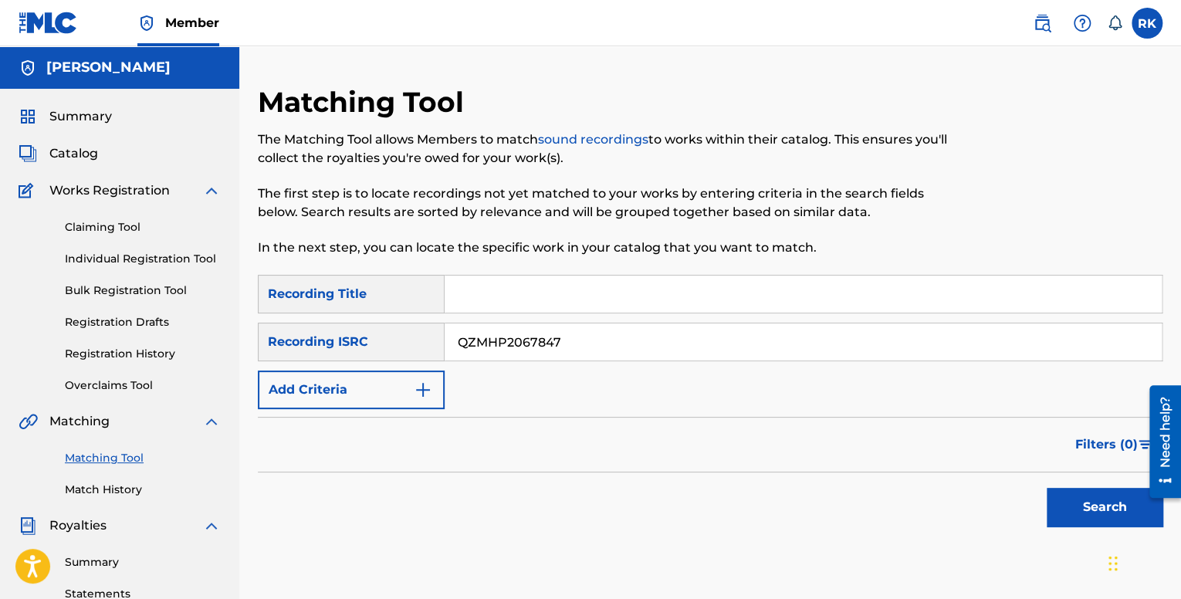
click at [510, 291] on input "Search Form" at bounding box center [803, 294] width 717 height 37
type input "fine"
click at [1064, 498] on button "Search" at bounding box center [1105, 507] width 116 height 39
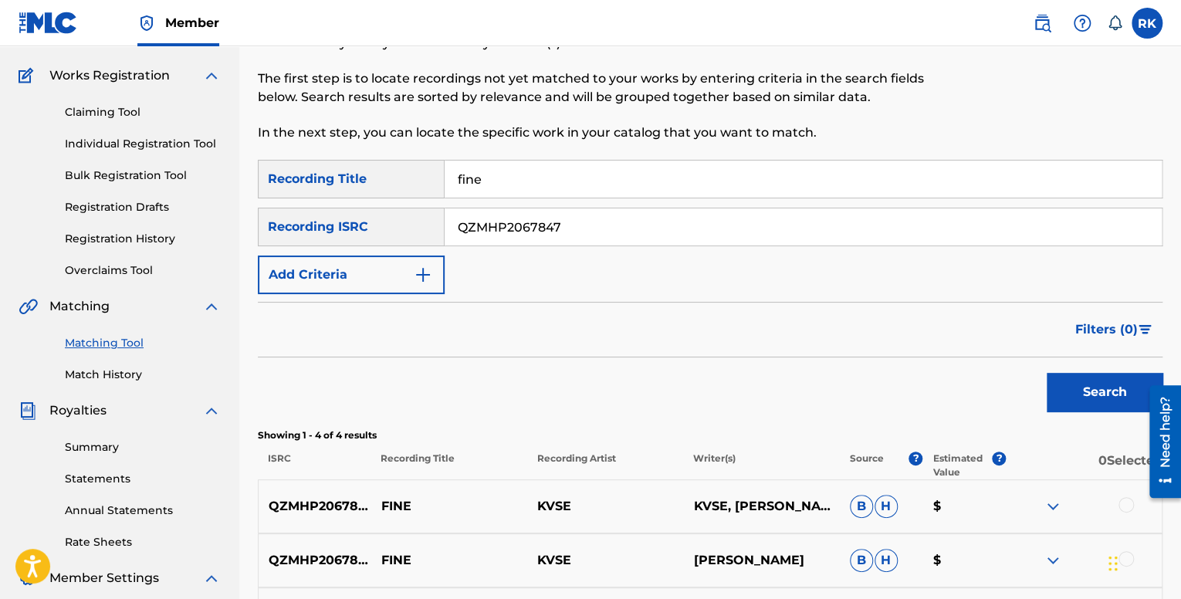
scroll to position [77, 0]
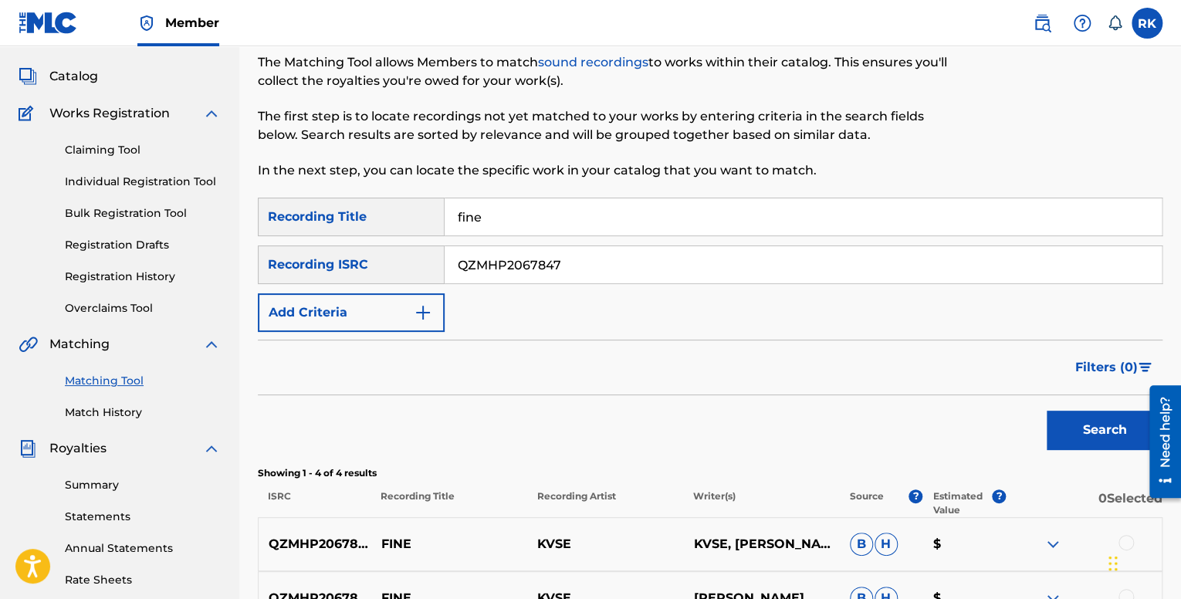
drag, startPoint x: 597, startPoint y: 262, endPoint x: 439, endPoint y: 259, distance: 157.5
click at [439, 259] on div "SearchWithCriteriad3ba77dc-f15e-4c91-a330-ca0f6ddf23c3 Recording ISRC QZMHP2067…" at bounding box center [710, 264] width 905 height 39
paste input "M42K2034291"
type input "QM42K2034291"
drag, startPoint x: 499, startPoint y: 211, endPoint x: 417, endPoint y: 195, distance: 83.3
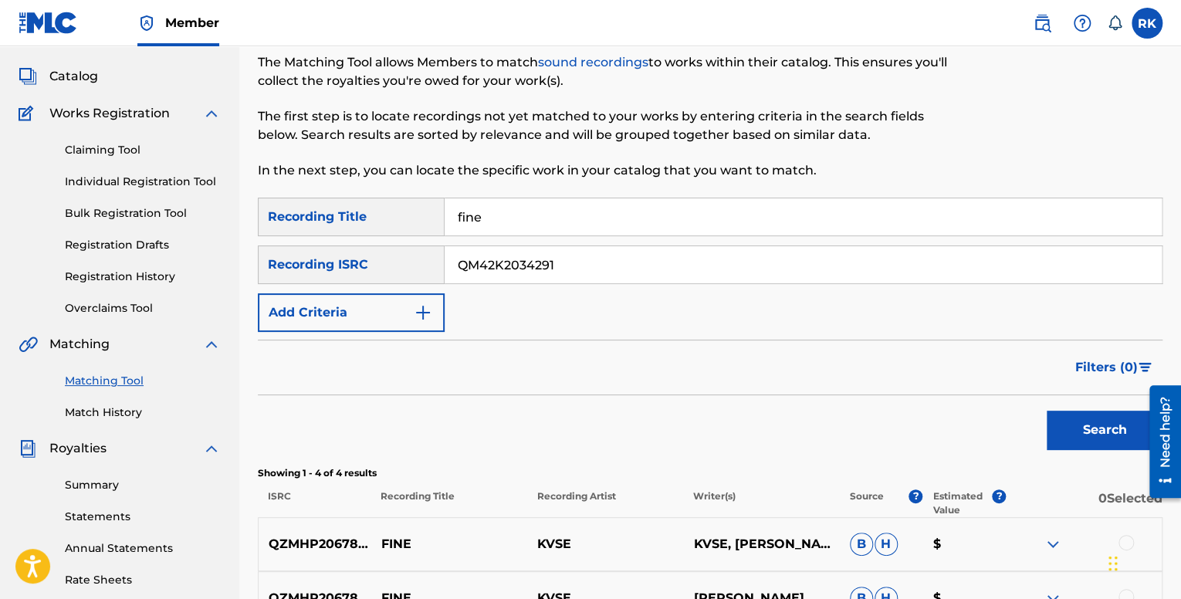
click at [421, 211] on div "SearchWithCriteria56867a9a-5243-44df-a63e-7961eba179ee Recording Title fine" at bounding box center [710, 217] width 905 height 39
type input "mvp"
click at [1096, 435] on button "Search" at bounding box center [1105, 430] width 116 height 39
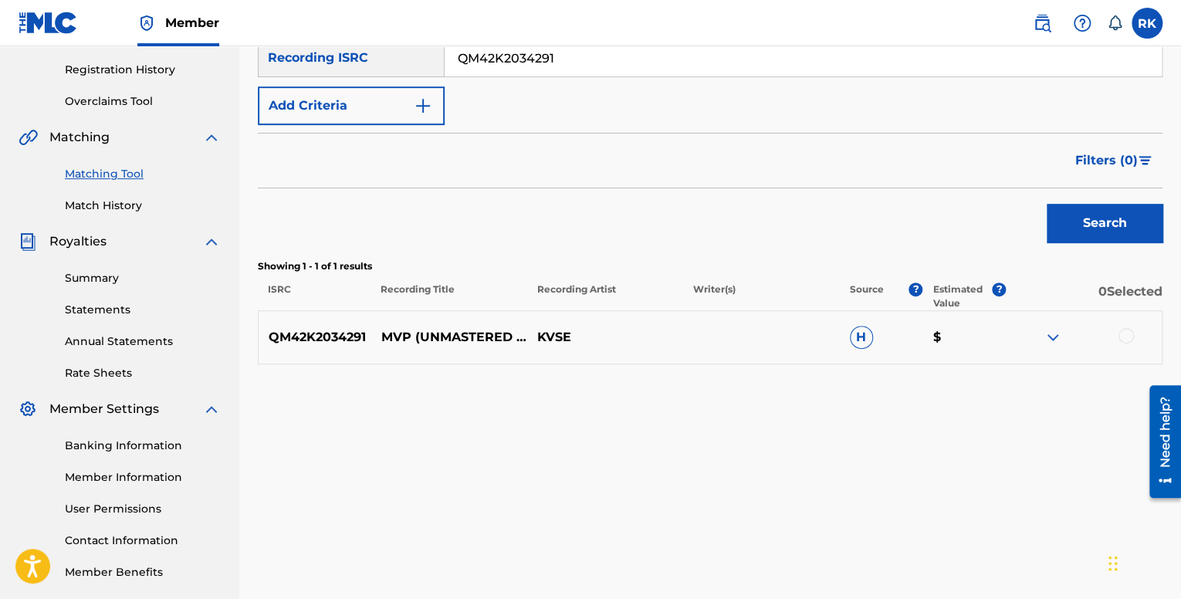
scroll to position [309, 0]
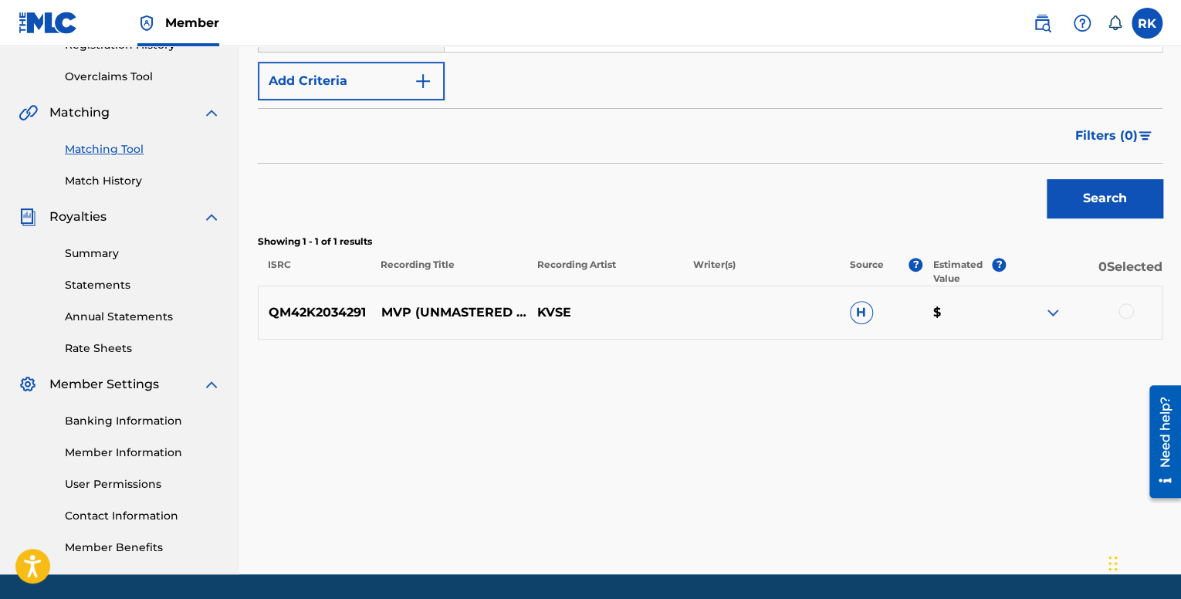
click at [1047, 316] on img at bounding box center [1053, 312] width 19 height 19
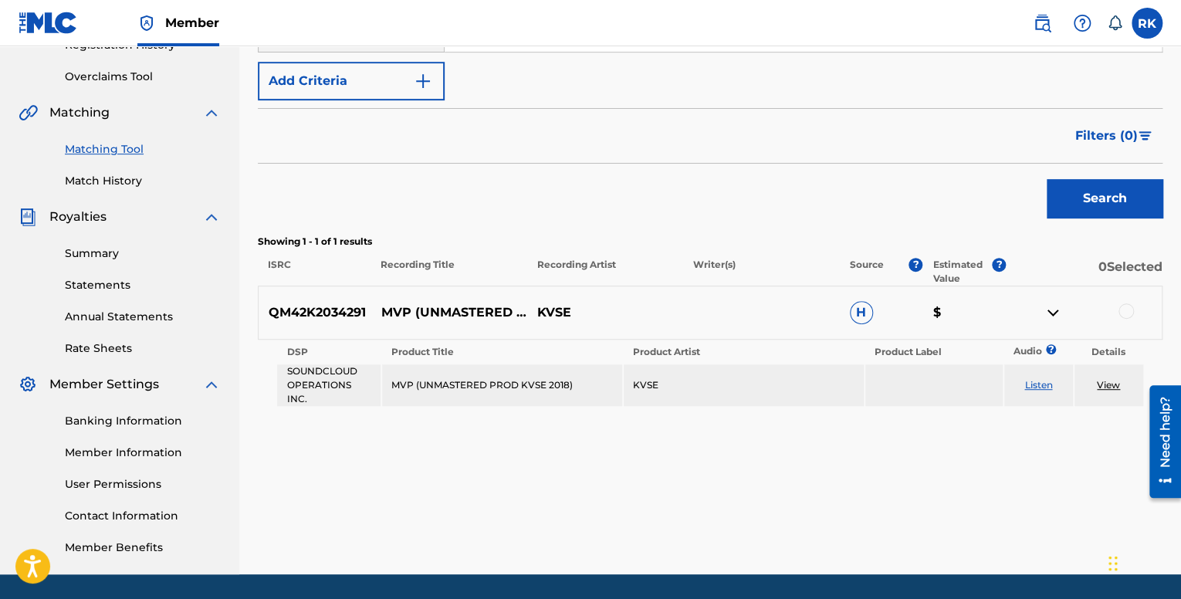
click at [1047, 384] on link "Listen" at bounding box center [1038, 385] width 28 height 12
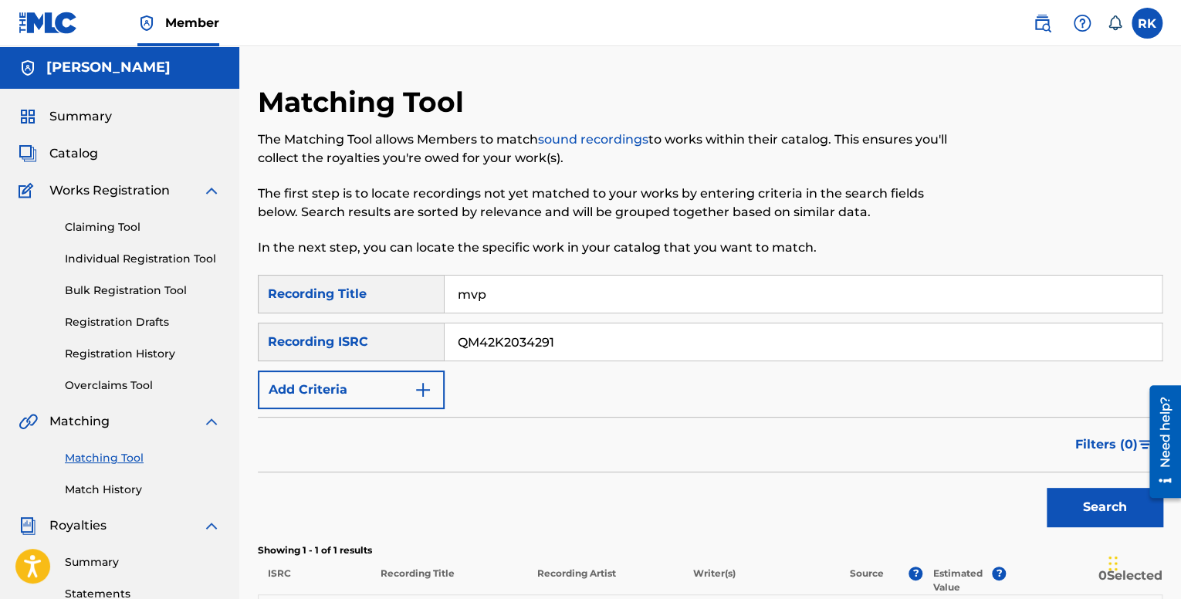
scroll to position [0, 0]
